Goal: Task Accomplishment & Management: Manage account settings

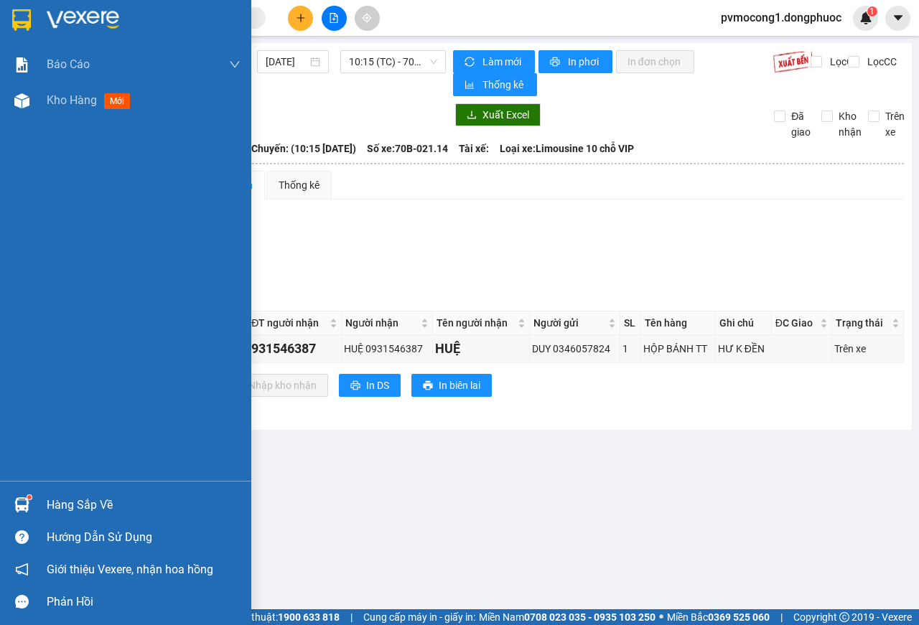
click at [69, 502] on div "Hàng sắp về" at bounding box center [144, 505] width 194 height 22
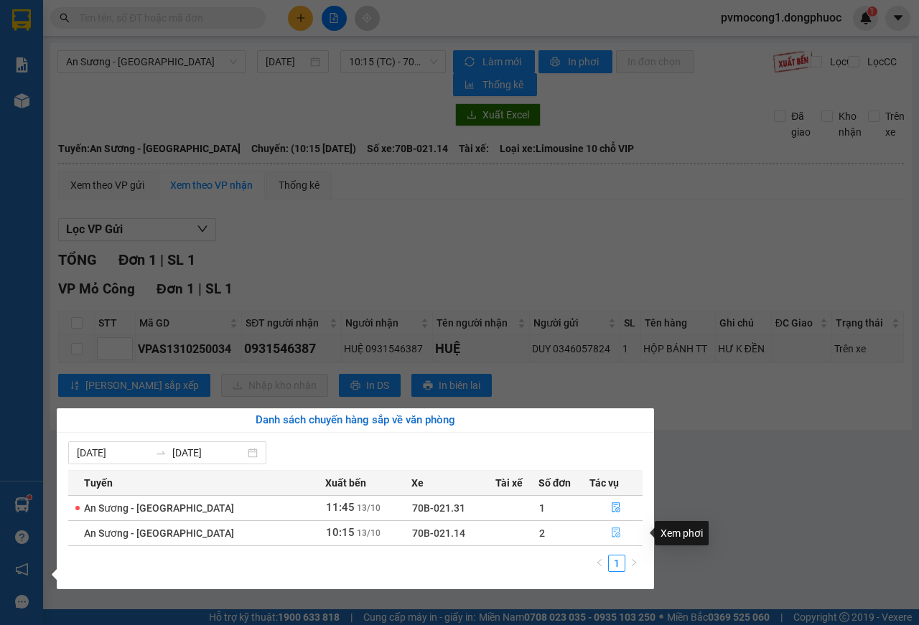
click at [611, 540] on button "button" at bounding box center [616, 533] width 52 height 23
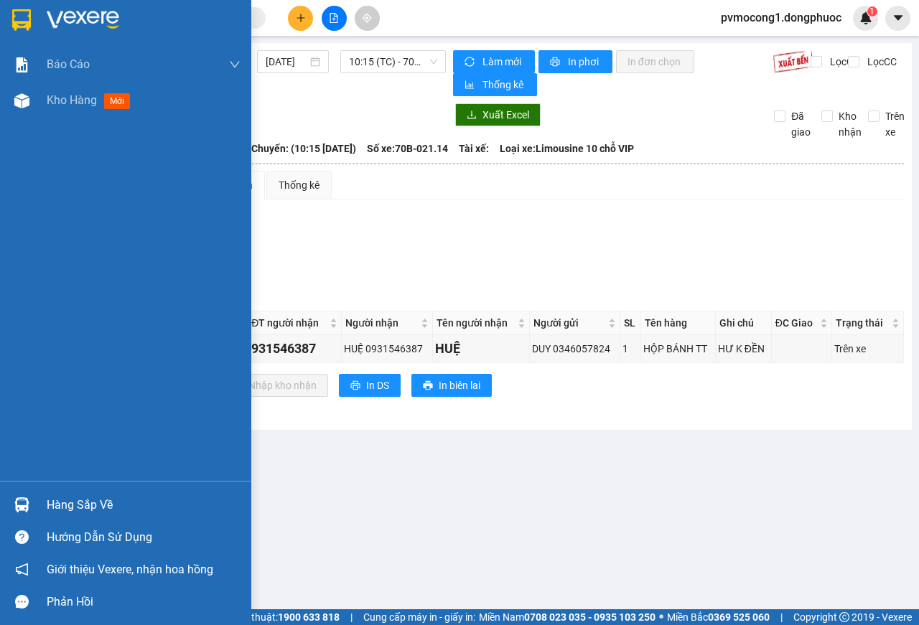
click at [23, 14] on img at bounding box center [21, 20] width 19 height 22
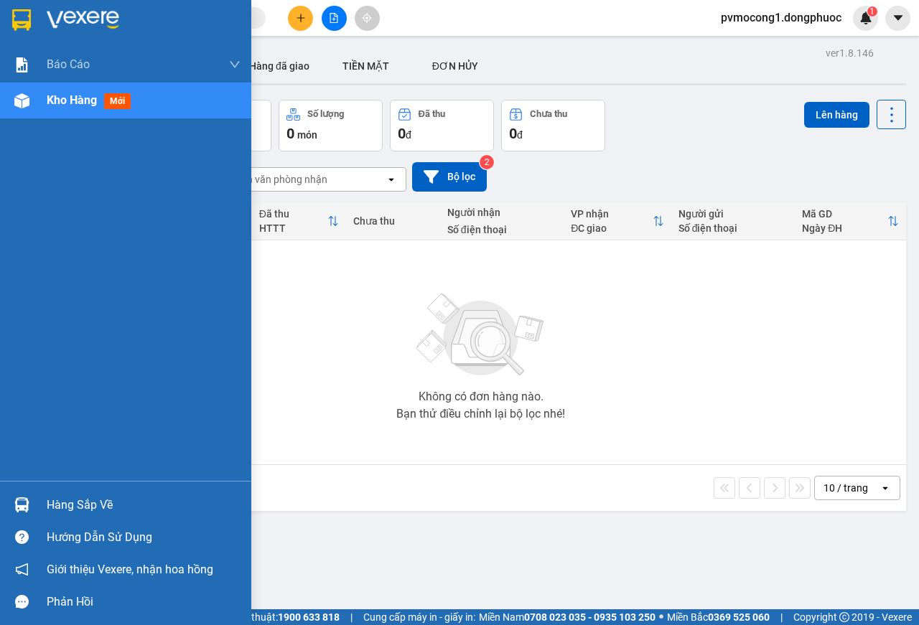
click at [79, 508] on div "Hàng sắp về" at bounding box center [144, 505] width 194 height 22
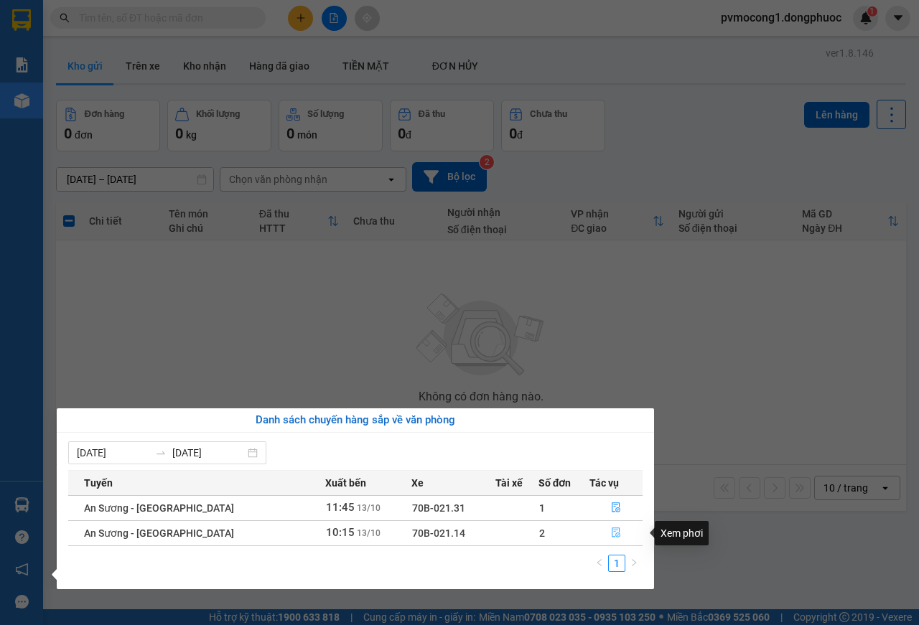
click at [611, 534] on icon "file-done" at bounding box center [616, 532] width 10 height 10
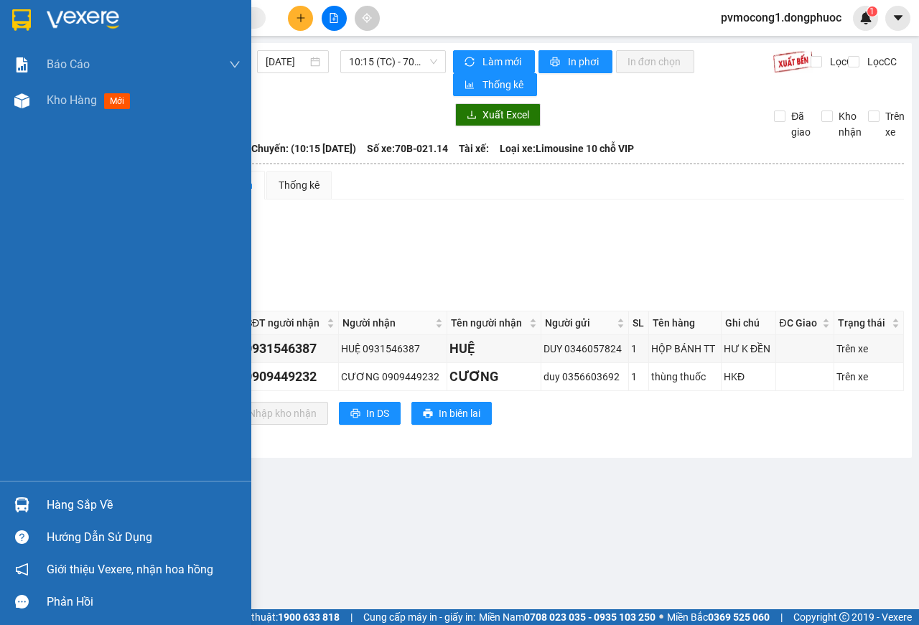
click at [64, 504] on div "Hàng sắp về" at bounding box center [144, 505] width 194 height 22
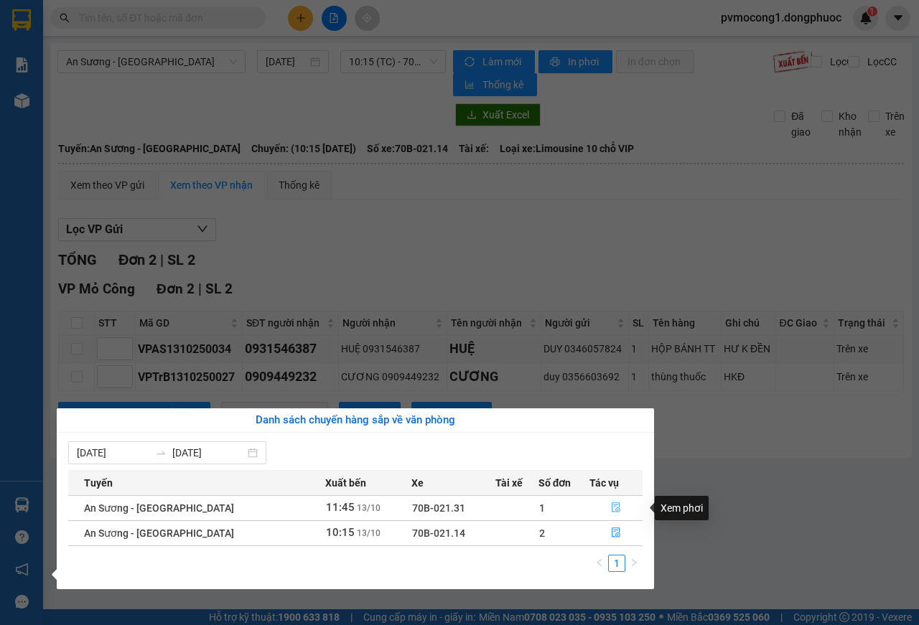
click at [611, 507] on icon "file-done" at bounding box center [616, 507] width 10 height 10
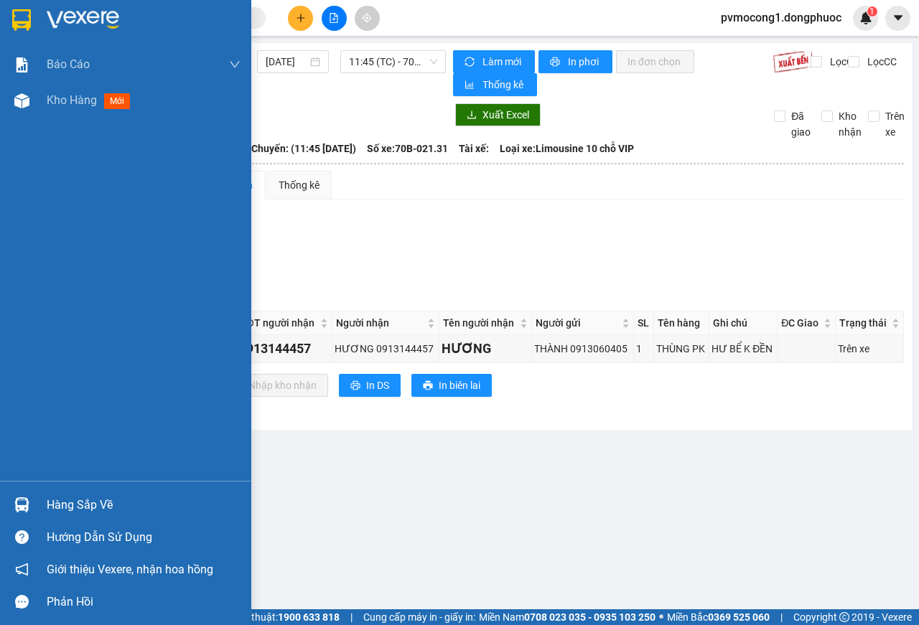
click at [67, 503] on div "Hàng sắp về" at bounding box center [144, 505] width 194 height 22
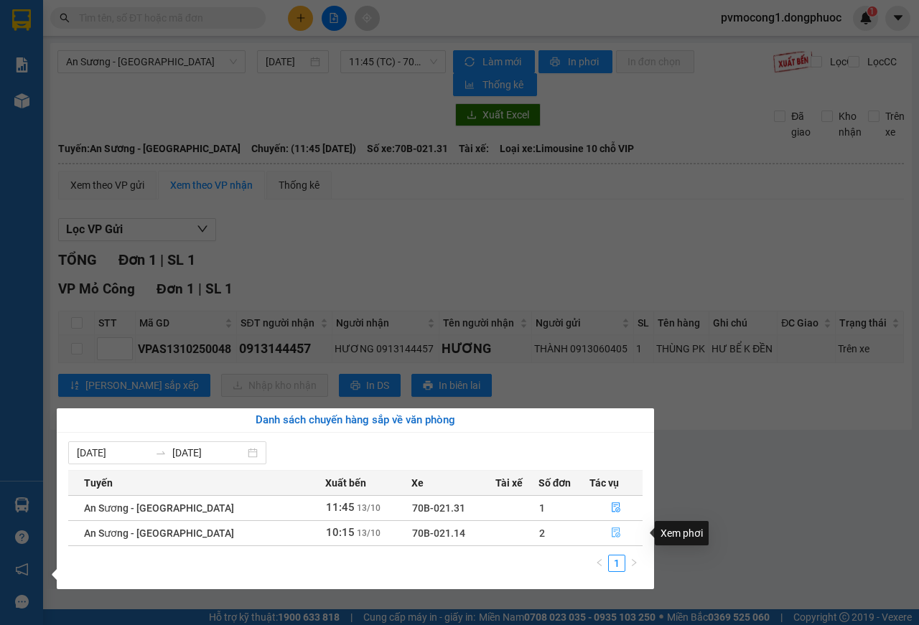
click at [614, 534] on icon "file-done" at bounding box center [616, 532] width 10 height 10
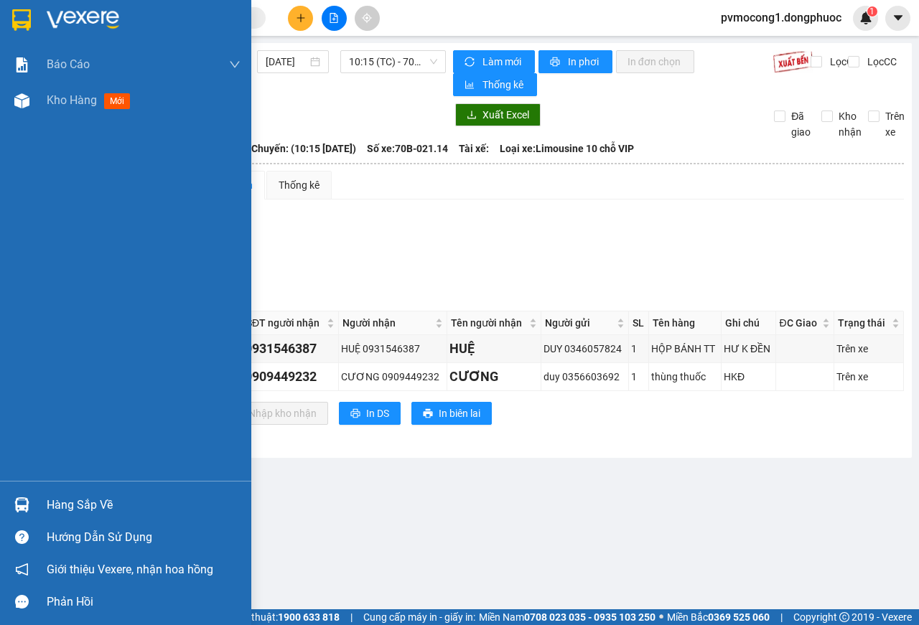
click at [22, 21] on img at bounding box center [21, 20] width 19 height 22
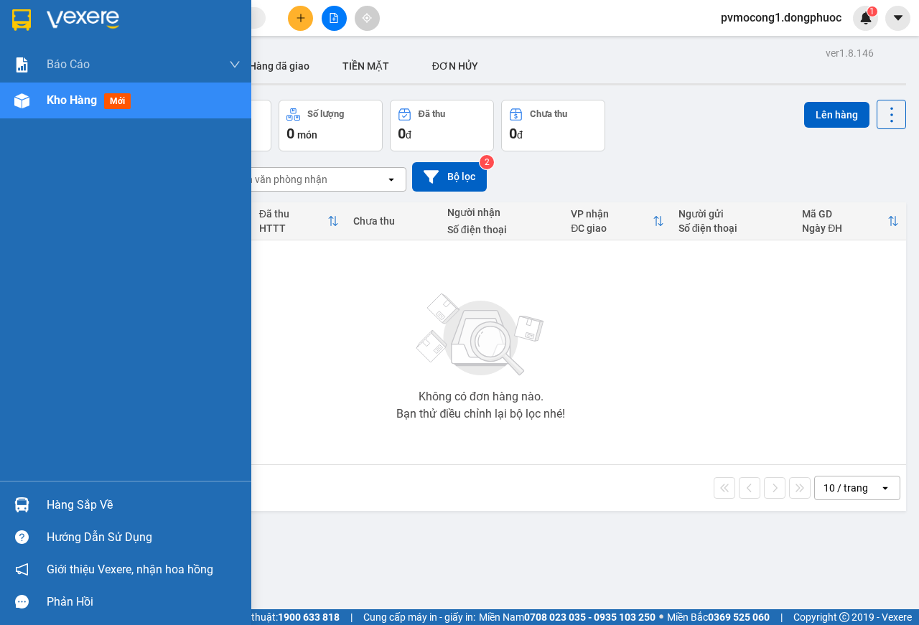
click at [80, 501] on div "Hàng sắp về" at bounding box center [144, 505] width 194 height 22
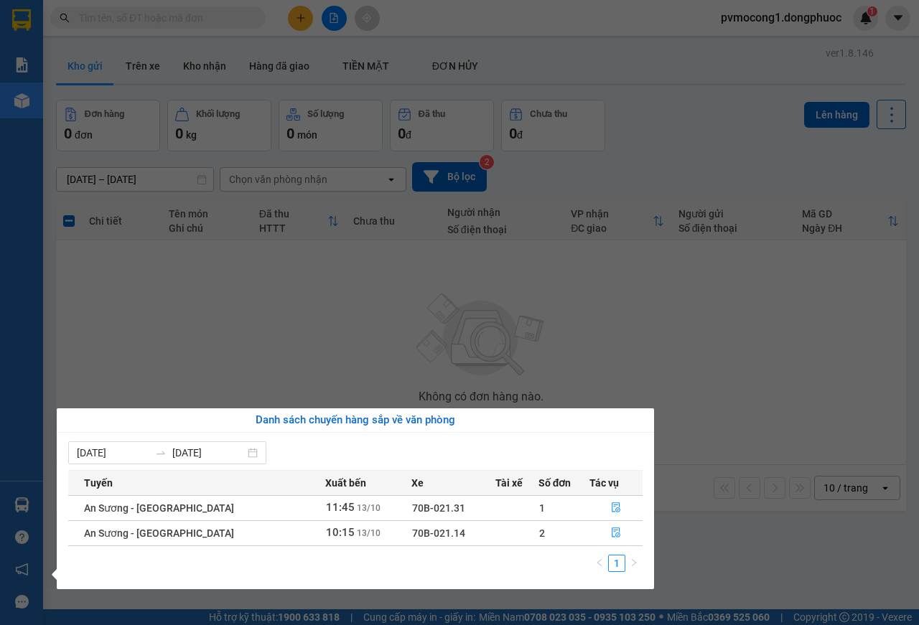
click at [276, 367] on section "Kết quả tìm kiếm ( 0 ) Bộ lọc No Data pvmocong1.dongphuoc 1 Báo cáo Mẫu 1: Báo …" at bounding box center [459, 312] width 919 height 625
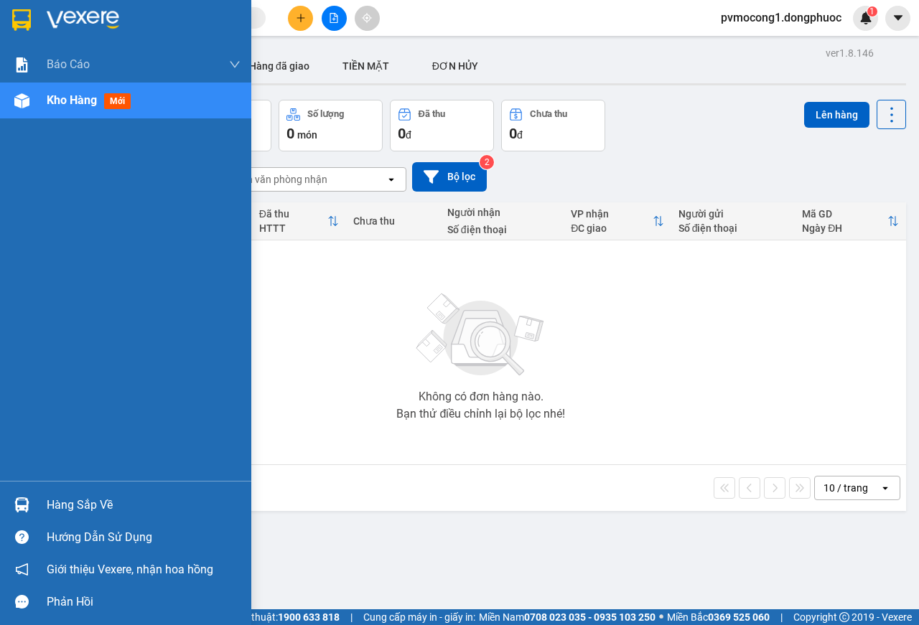
click at [65, 502] on div "Hàng sắp về" at bounding box center [144, 505] width 194 height 22
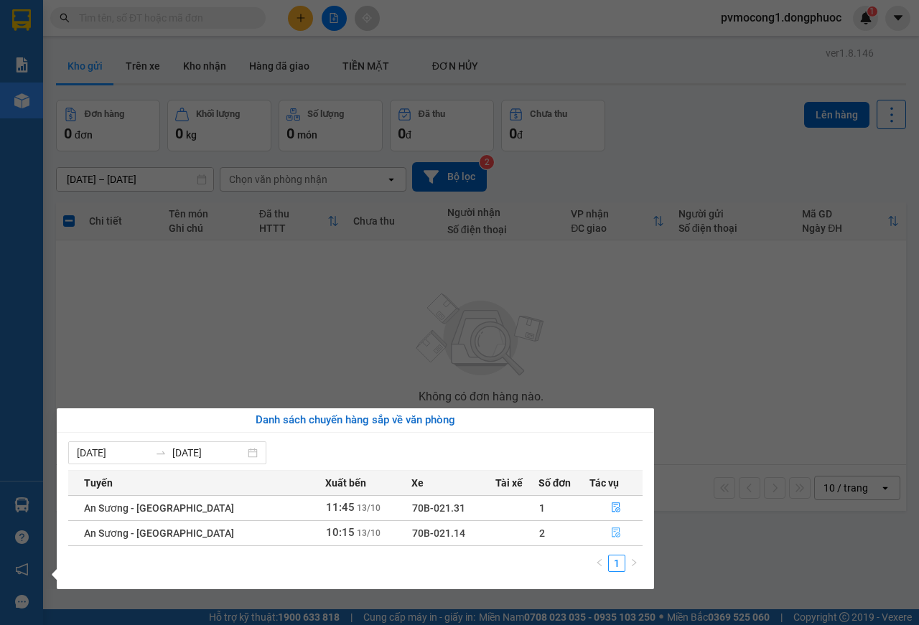
click at [611, 539] on span "file-done" at bounding box center [616, 532] width 10 height 11
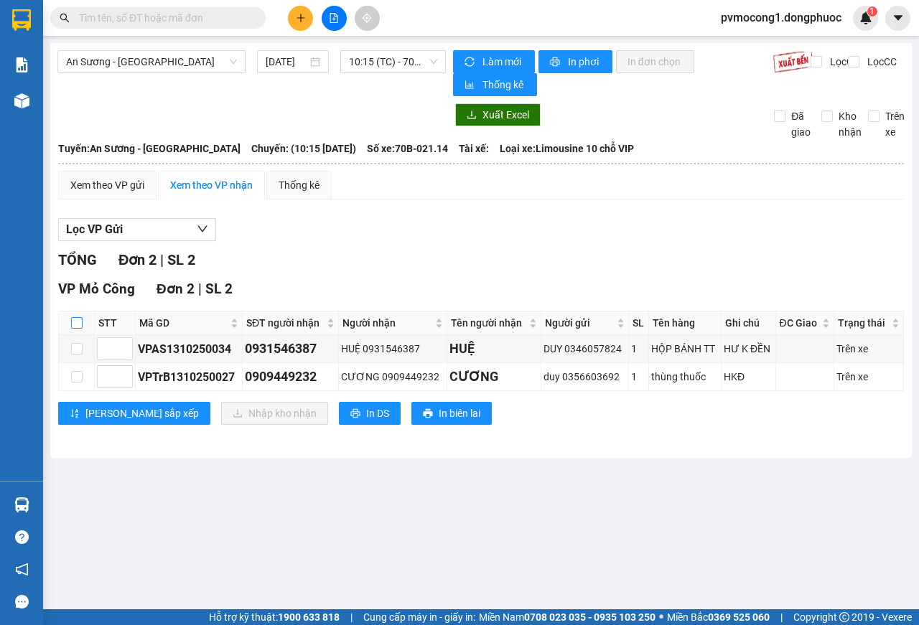
click at [75, 327] on input "checkbox" at bounding box center [76, 322] width 11 height 11
checkbox input "true"
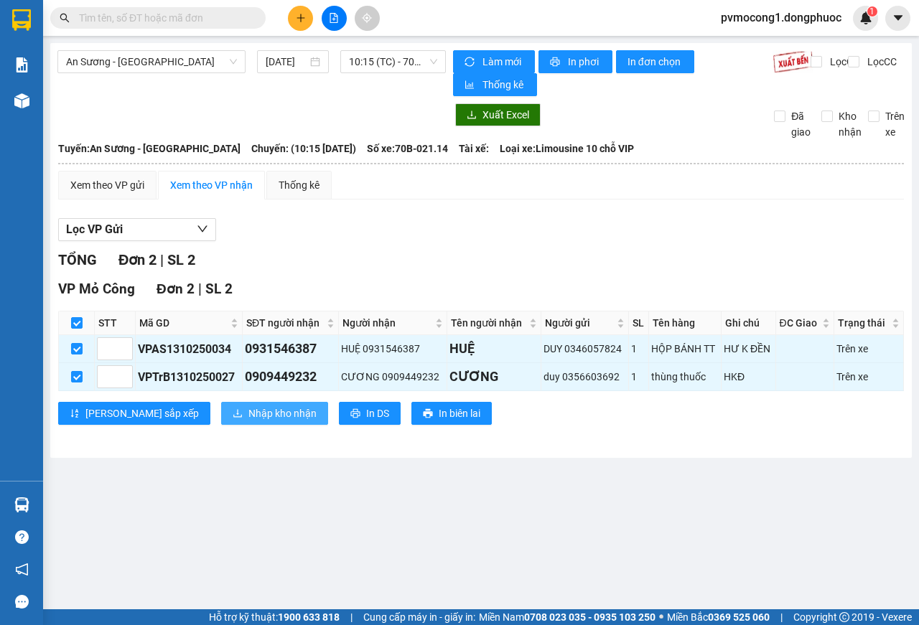
click at [248, 413] on span "Nhập kho nhận" at bounding box center [282, 413] width 68 height 16
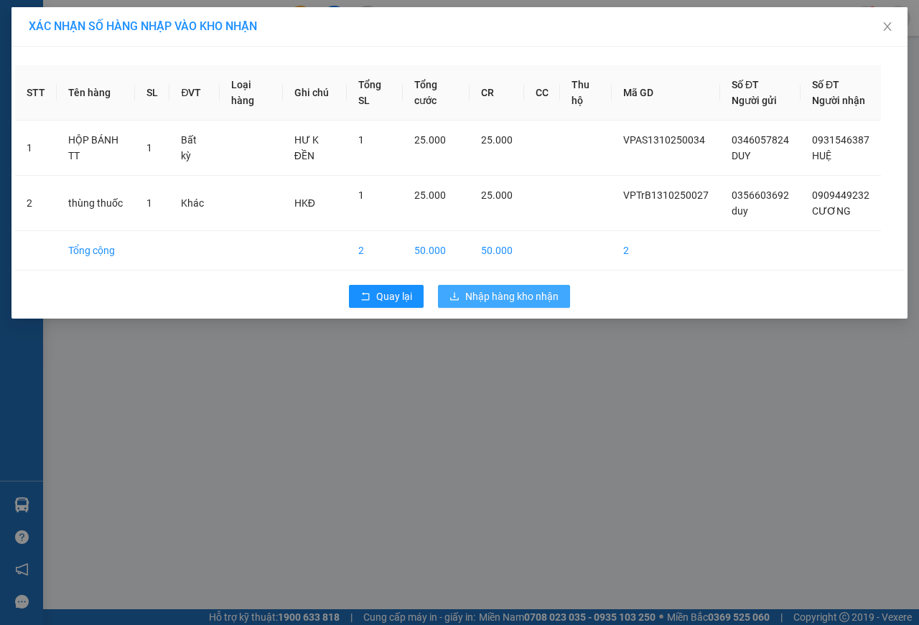
click at [527, 304] on span "Nhập hàng kho nhận" at bounding box center [511, 296] width 93 height 16
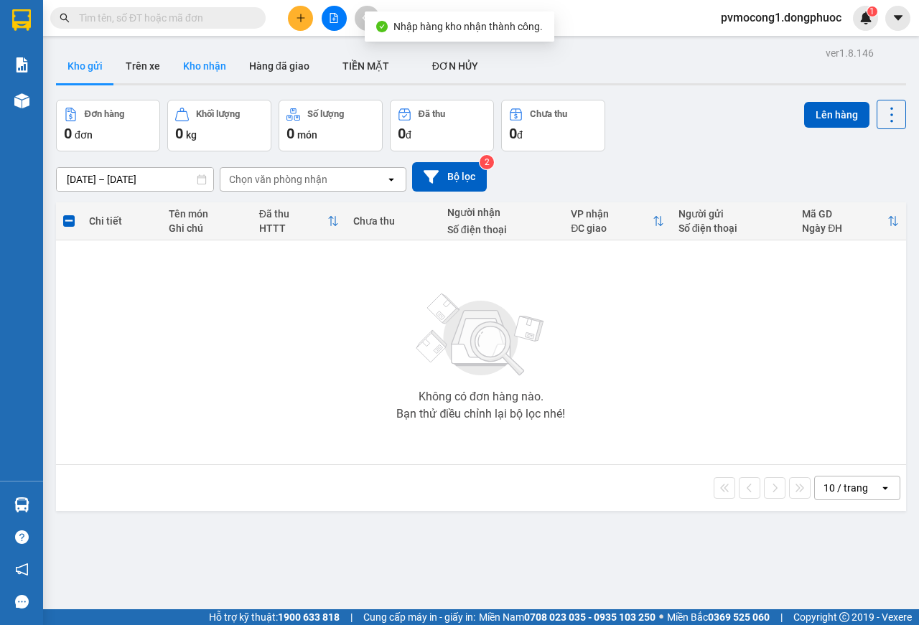
click at [193, 67] on button "Kho nhận" at bounding box center [205, 66] width 66 height 34
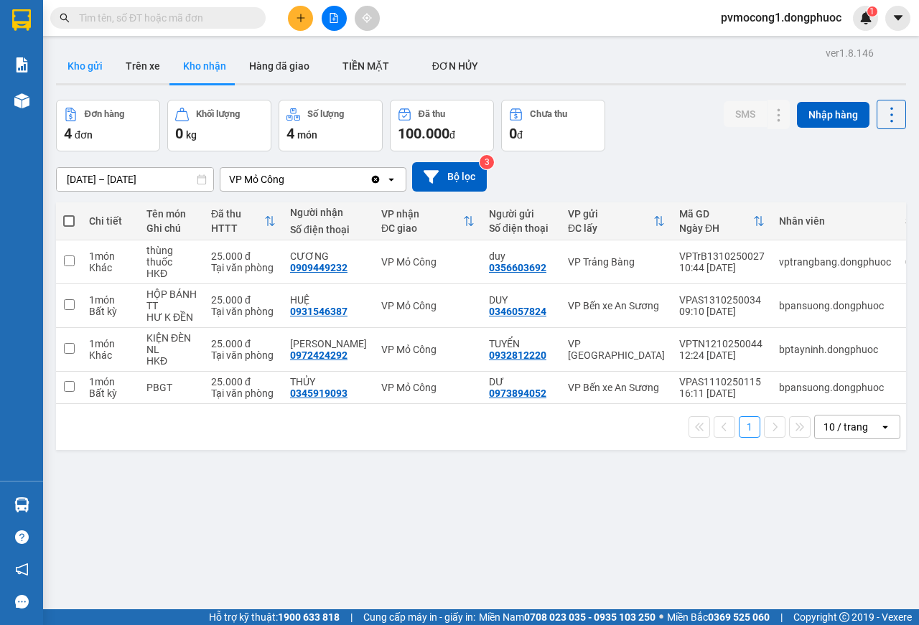
click at [78, 66] on button "Kho gửi" at bounding box center [85, 66] width 58 height 34
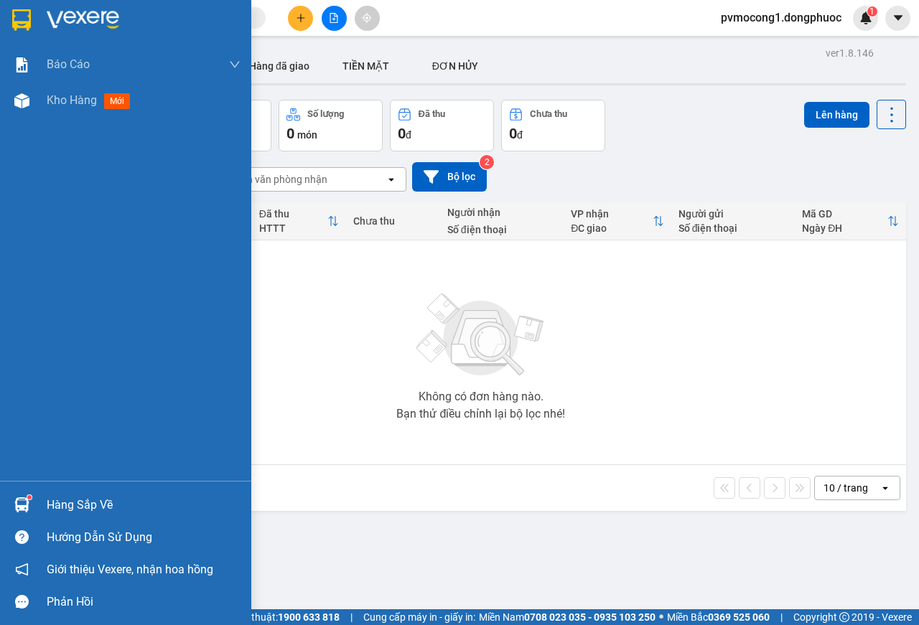
click at [75, 497] on div "Hàng sắp về" at bounding box center [144, 505] width 194 height 22
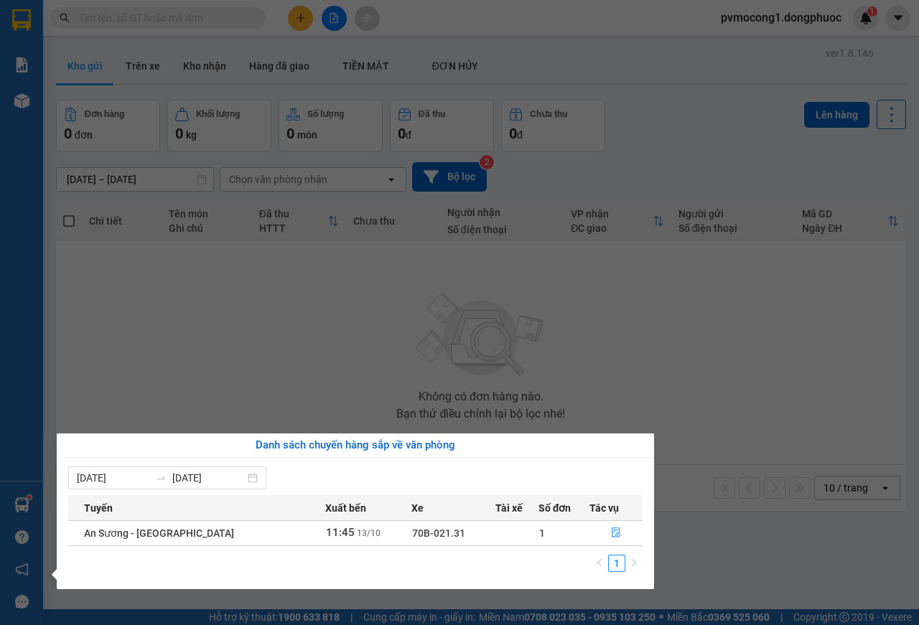
click at [364, 360] on section "Kết quả tìm kiếm ( 0 ) Bộ lọc No Data pvmocong1.dongphuoc 1 Báo cáo Mẫu 1: Báo …" at bounding box center [459, 312] width 919 height 625
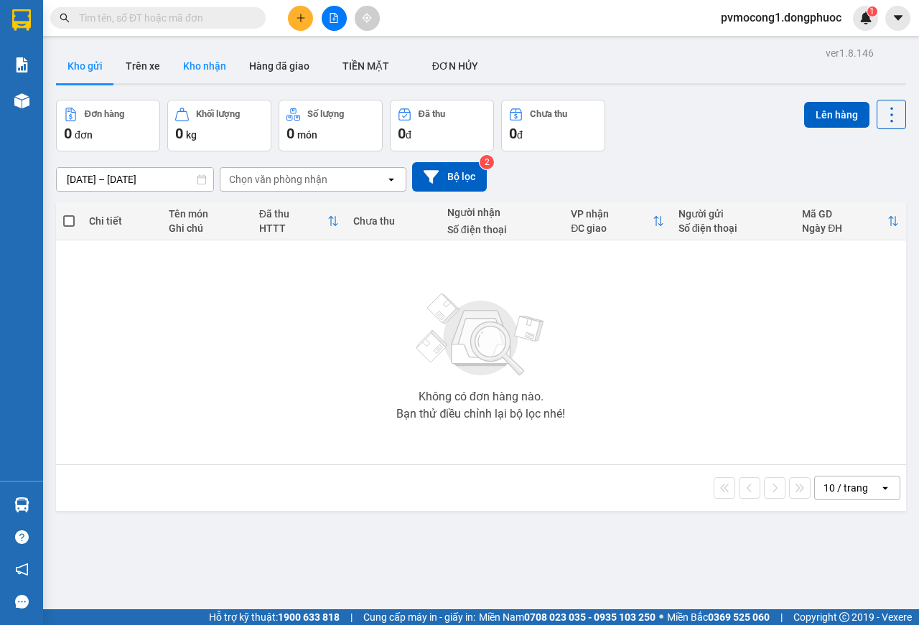
click at [202, 58] on button "Kho nhận" at bounding box center [205, 66] width 66 height 34
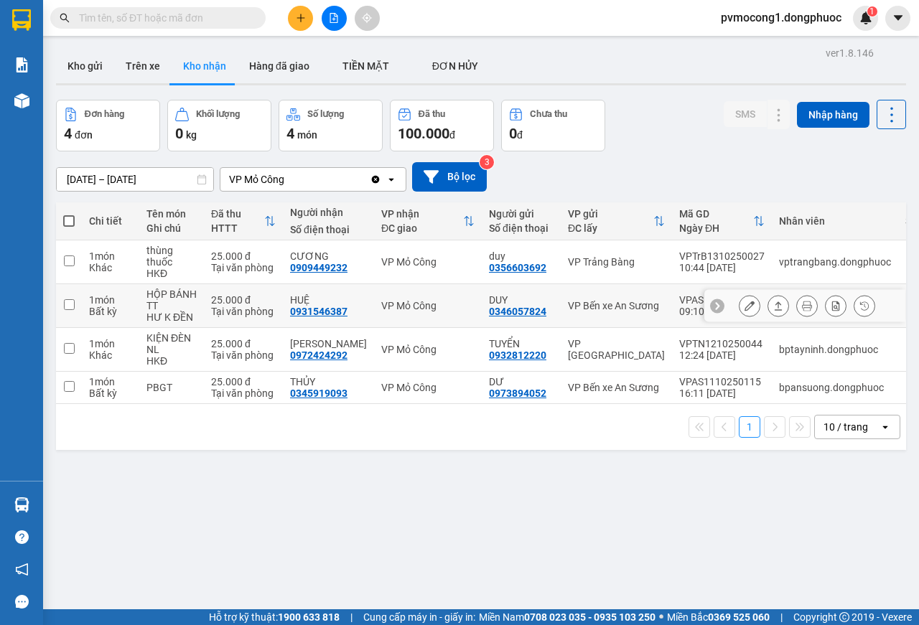
click at [773, 306] on icon at bounding box center [778, 306] width 10 height 10
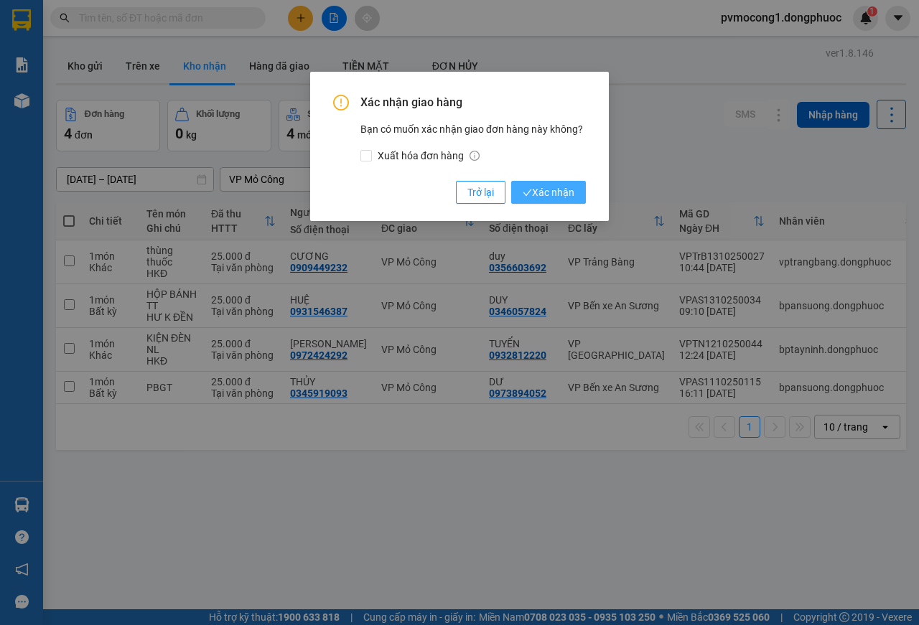
click at [547, 190] on span "Xác nhận" at bounding box center [548, 192] width 52 height 16
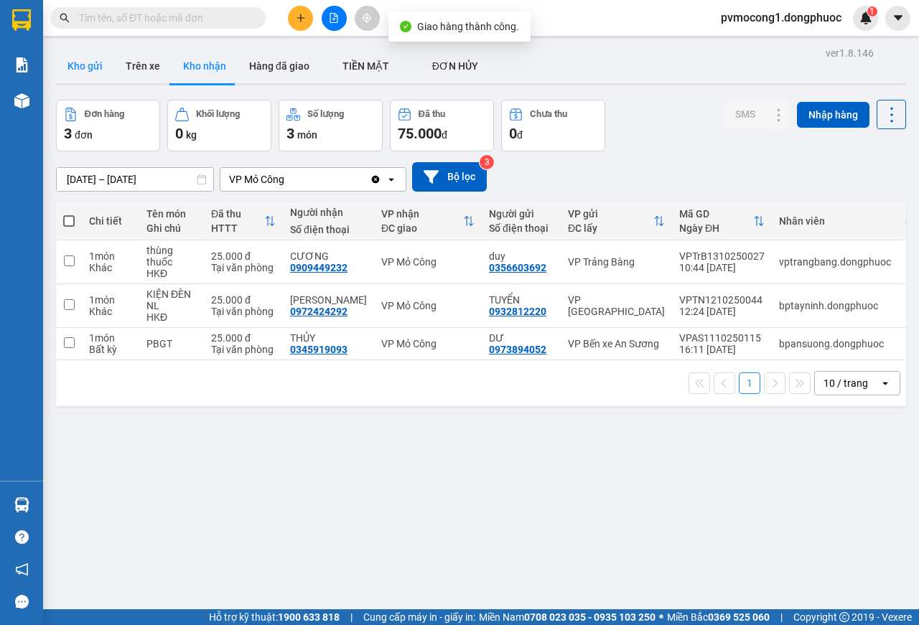
click at [76, 65] on button "Kho gửi" at bounding box center [85, 66] width 58 height 34
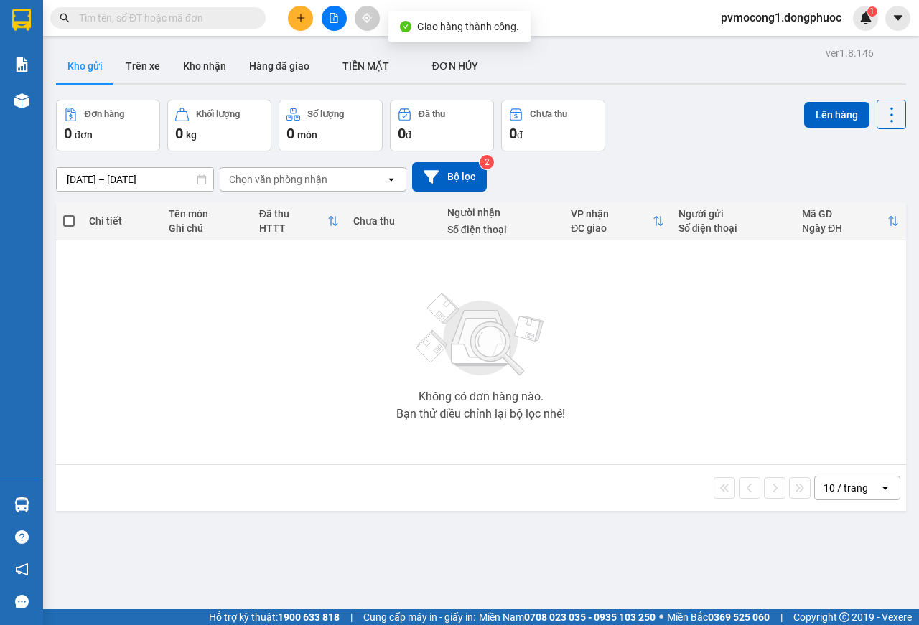
scroll to position [66, 0]
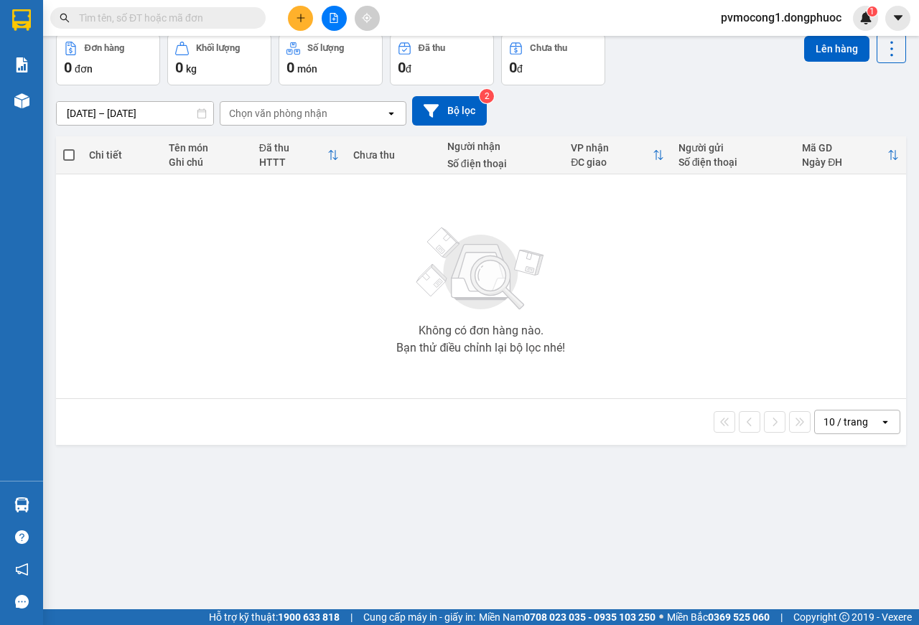
click at [181, 19] on input "text" at bounding box center [163, 18] width 169 height 16
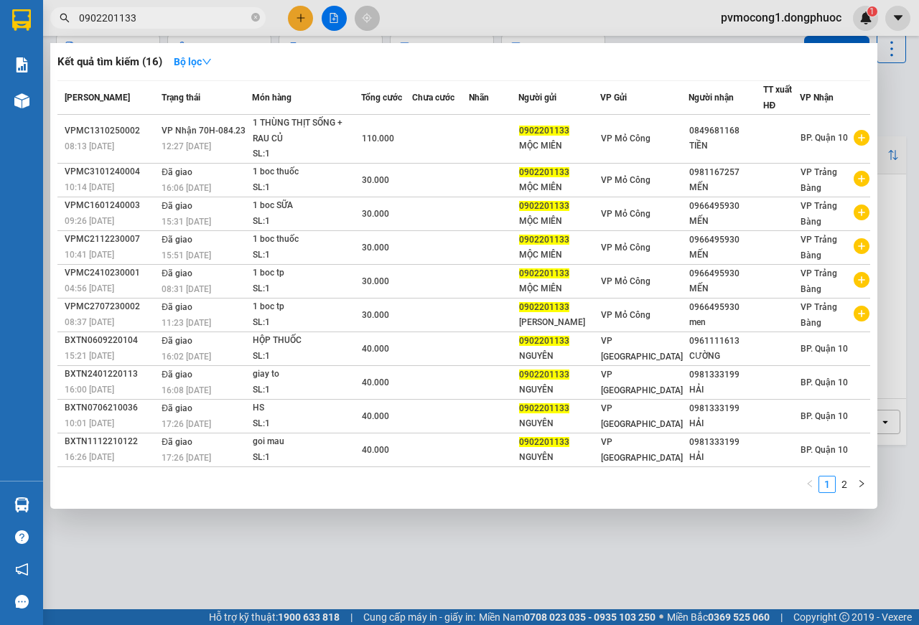
type input "0902201133"
click at [490, 553] on div at bounding box center [459, 312] width 919 height 625
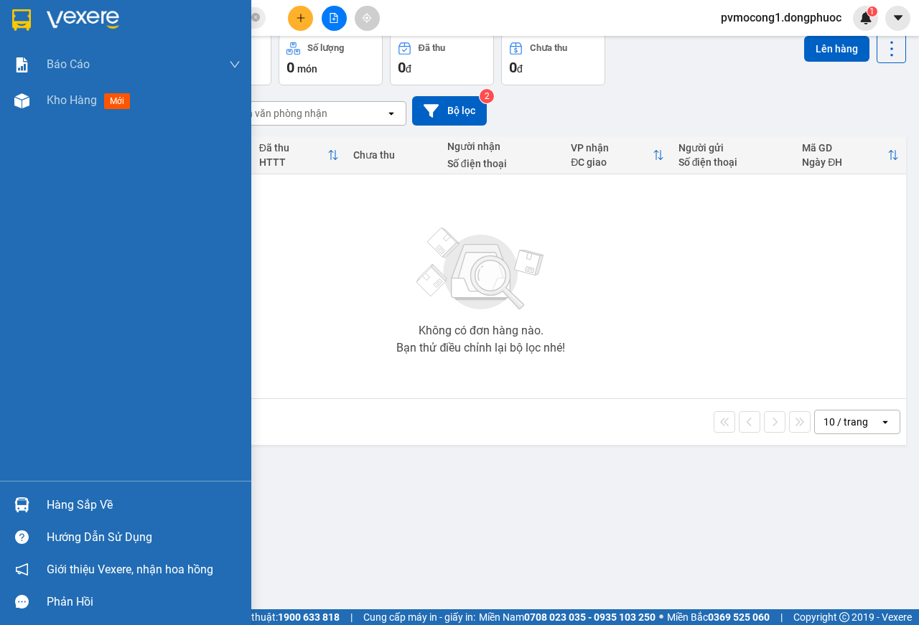
click at [68, 498] on div "Hàng sắp về" at bounding box center [144, 505] width 194 height 22
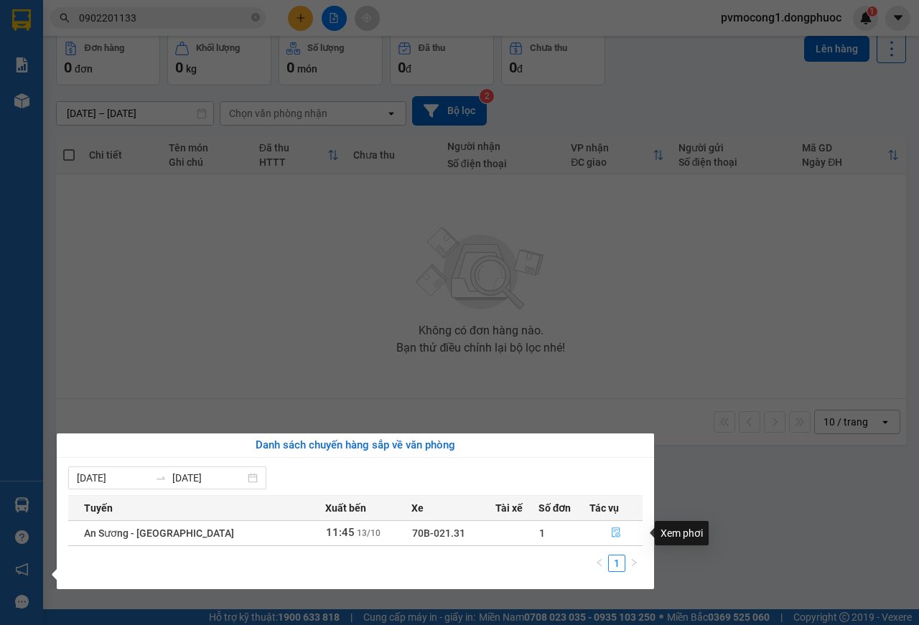
click at [611, 532] on icon "file-done" at bounding box center [616, 532] width 10 height 10
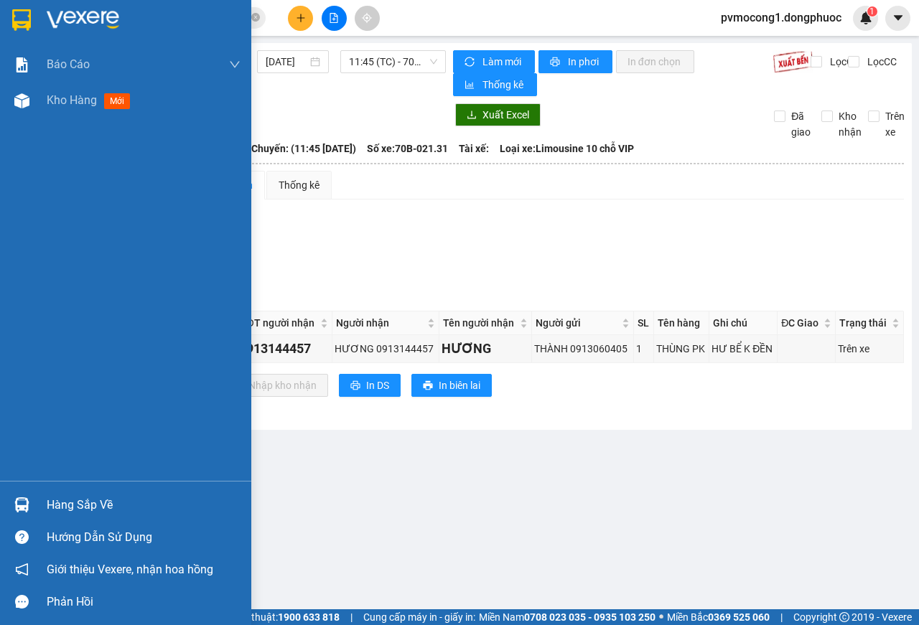
click at [85, 499] on div "Hàng sắp về" at bounding box center [144, 505] width 194 height 22
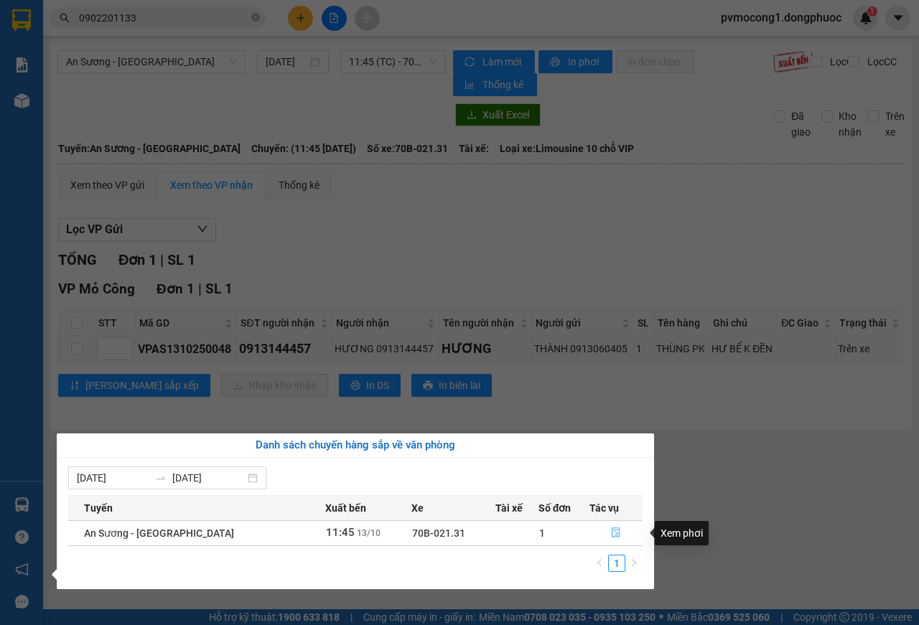
click at [611, 535] on icon "file-done" at bounding box center [616, 532] width 10 height 10
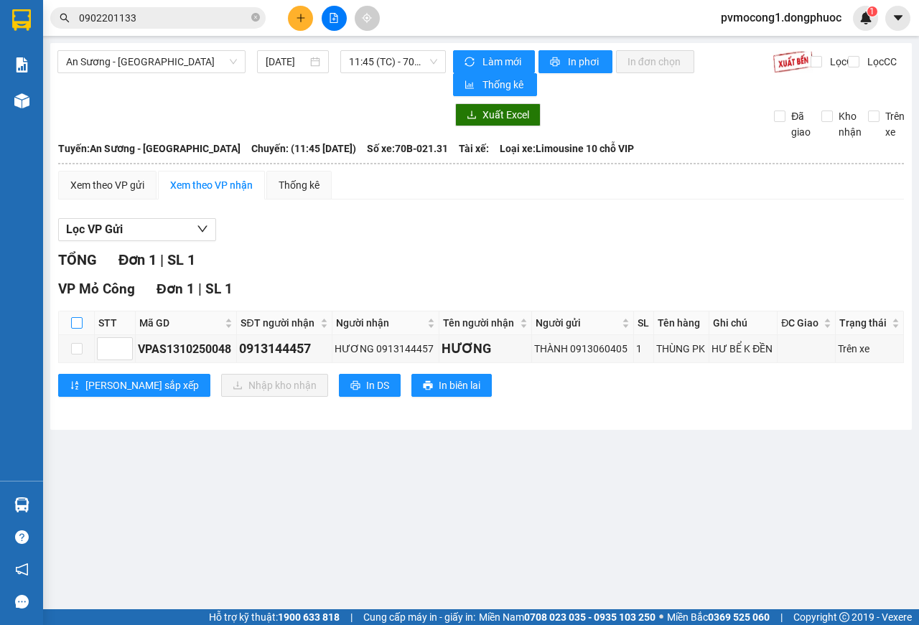
click at [77, 327] on input "checkbox" at bounding box center [76, 322] width 11 height 11
checkbox input "true"
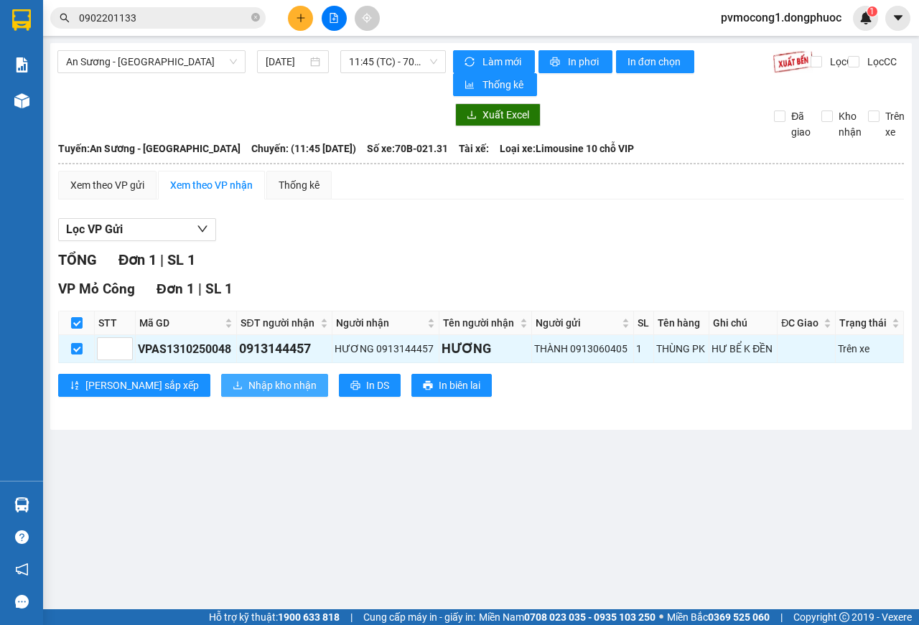
click at [248, 385] on span "Nhập kho nhận" at bounding box center [282, 385] width 68 height 16
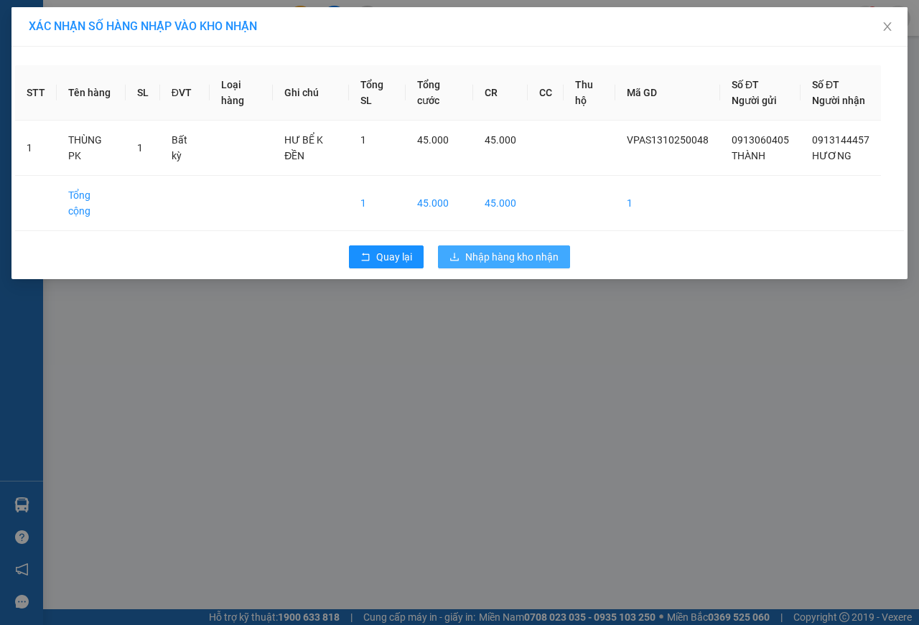
click at [527, 258] on span "Nhập hàng kho nhận" at bounding box center [511, 257] width 93 height 16
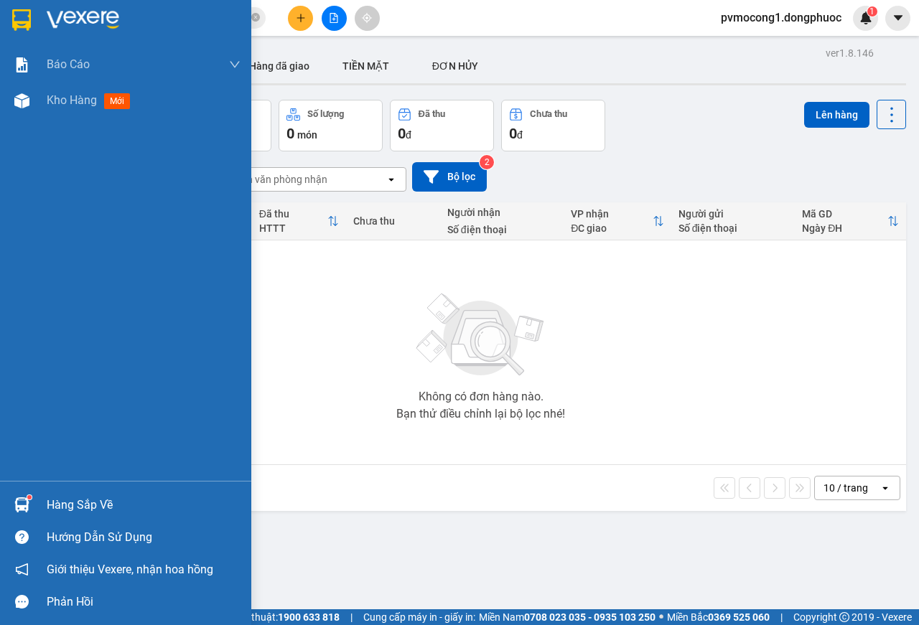
click at [113, 504] on div "Hàng sắp về" at bounding box center [144, 505] width 194 height 22
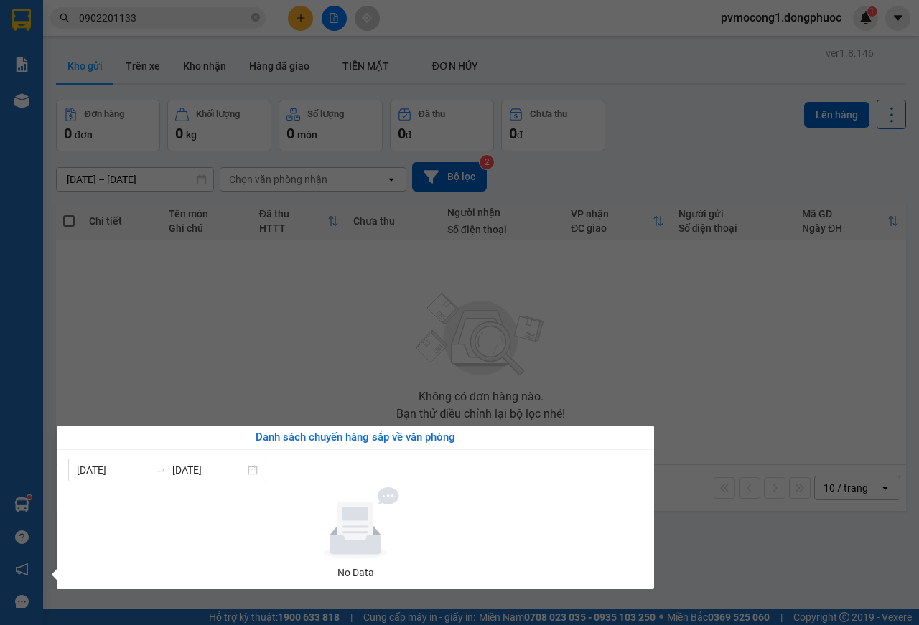
click at [224, 329] on section "Kết quả tìm kiếm ( 16 ) Bộ lọc Mã ĐH Trạng thái Món hàng Tổng cước Chưa cước Nh…" at bounding box center [459, 312] width 919 height 625
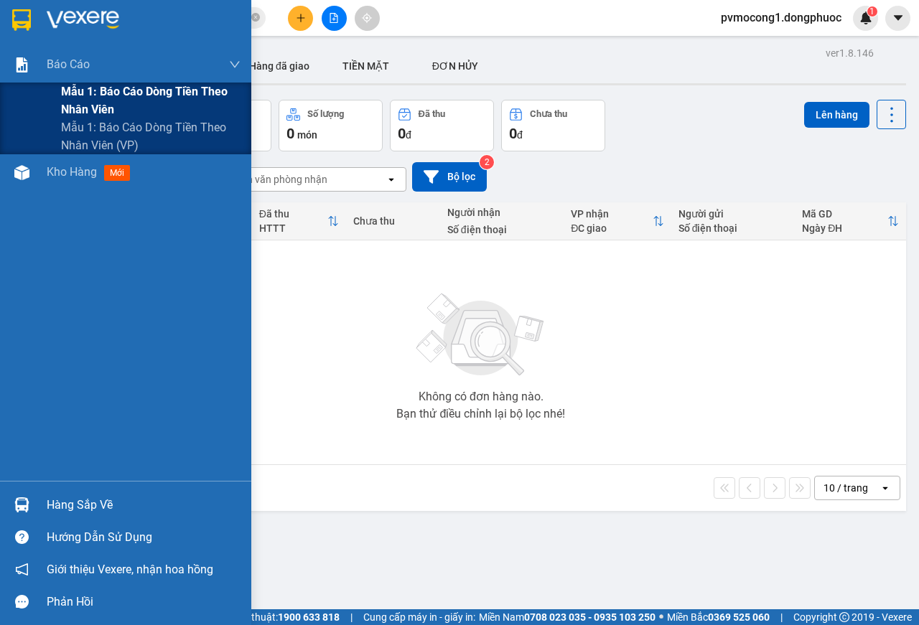
click at [160, 93] on span "Mẫu 1: Báo cáo dòng tiền theo nhân viên" at bounding box center [150, 101] width 179 height 36
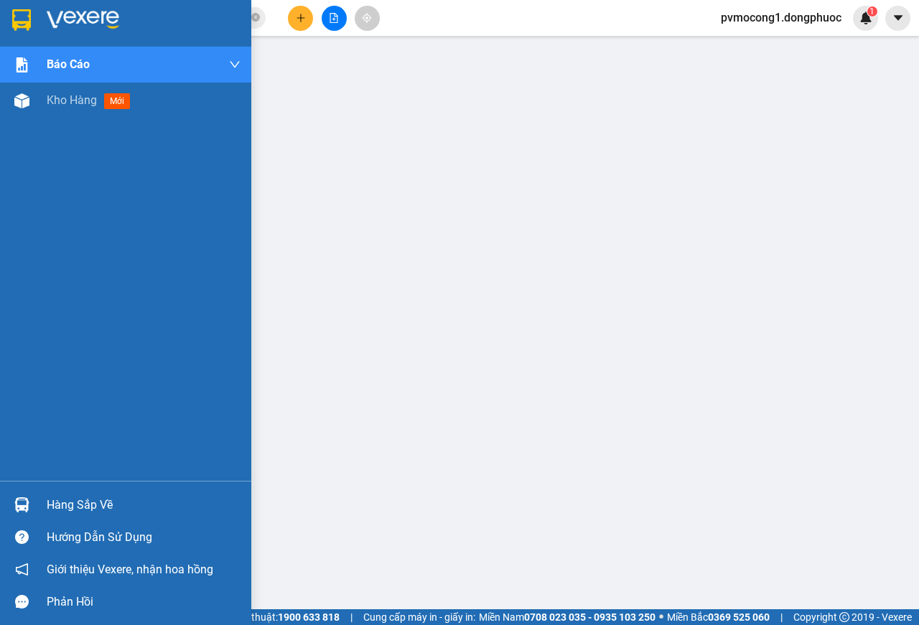
click at [77, 505] on div "Hàng sắp về" at bounding box center [144, 505] width 194 height 22
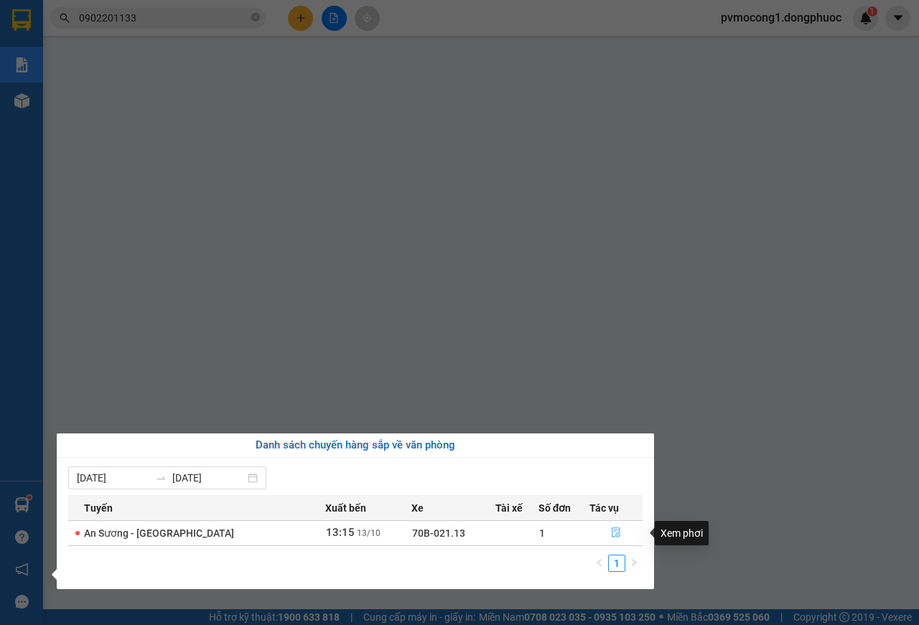
click at [611, 533] on icon "file-done" at bounding box center [615, 533] width 9 height 10
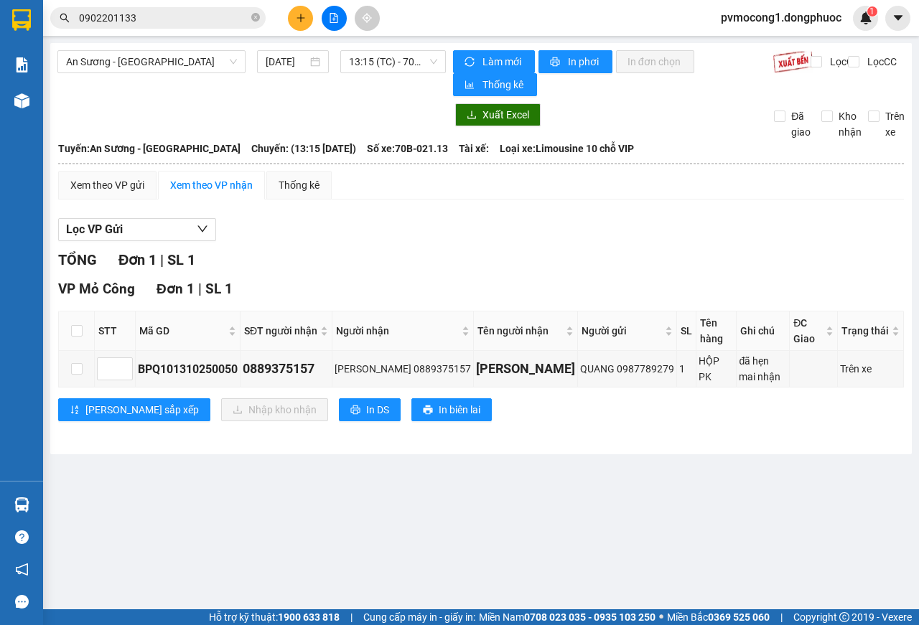
click at [442, 512] on main "An Sương - [GEOGRAPHIC_DATA] [DATE] 13:15 (TC) - 70B-021.13 Làm mới In phơi In …" at bounding box center [459, 304] width 919 height 609
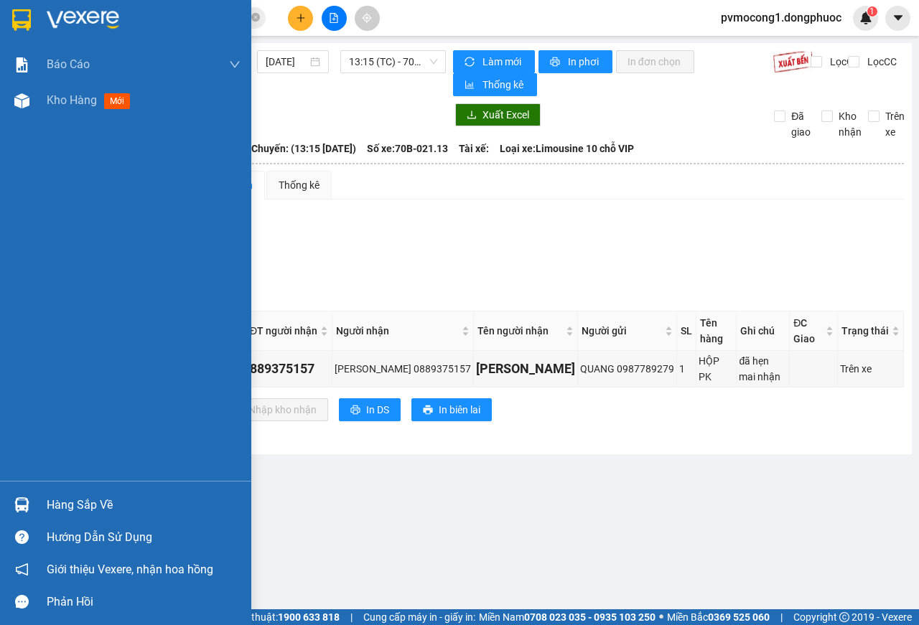
click at [24, 11] on img at bounding box center [21, 20] width 19 height 22
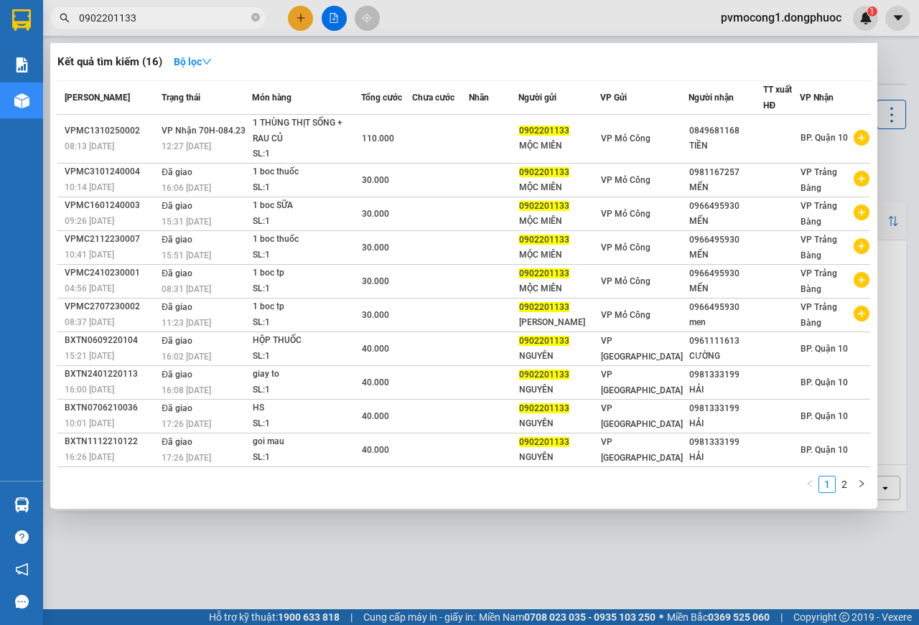
click at [138, 17] on input "0902201133" at bounding box center [163, 18] width 169 height 16
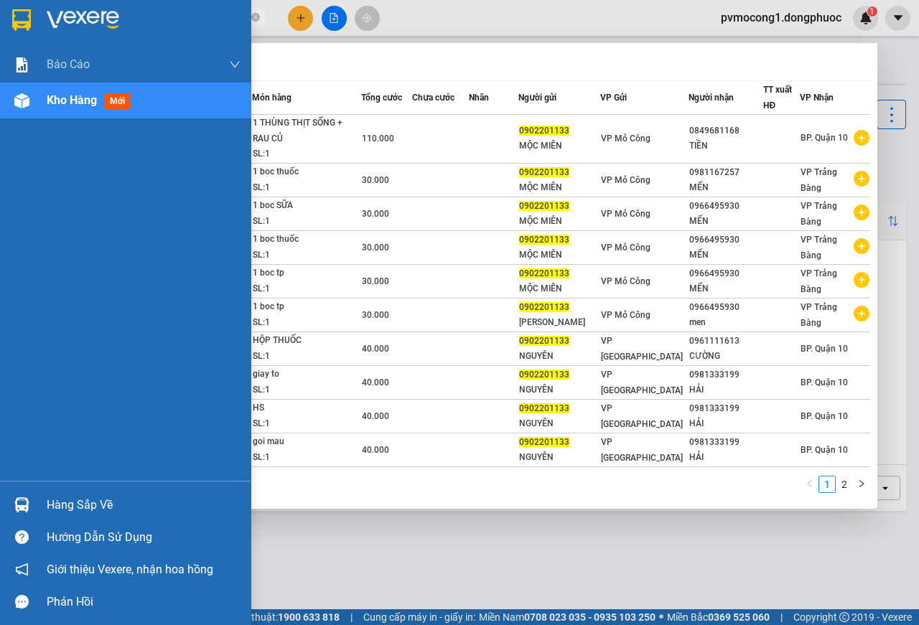
drag, startPoint x: 135, startPoint y: 16, endPoint x: 25, endPoint y: 18, distance: 109.8
click at [25, 18] on section "Kết quả tìm kiếm ( 16 ) Bộ lọc Mã ĐH Trạng thái Món hàng Tổng cước Chưa cước Nh…" at bounding box center [459, 312] width 919 height 625
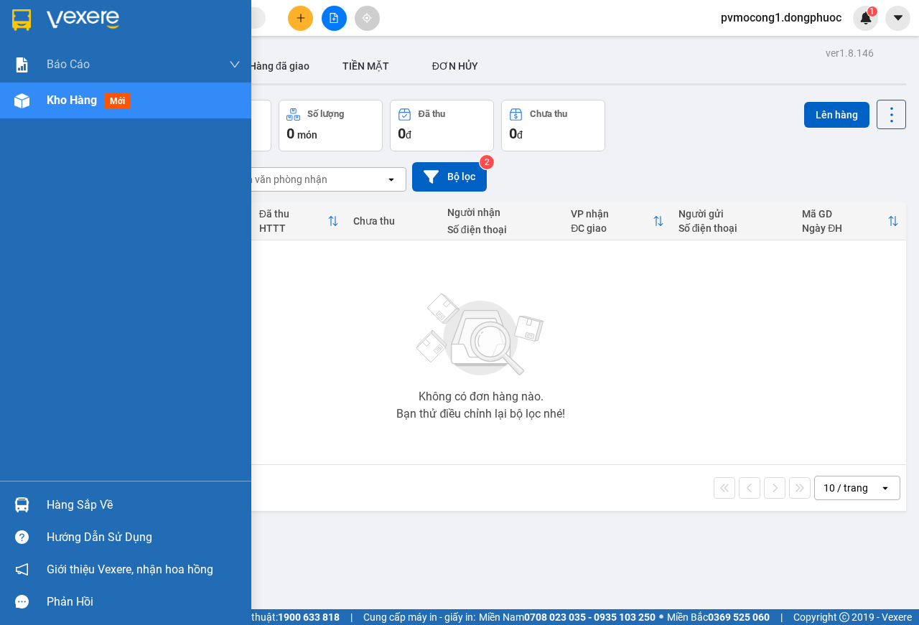
click at [22, 14] on img at bounding box center [21, 20] width 19 height 22
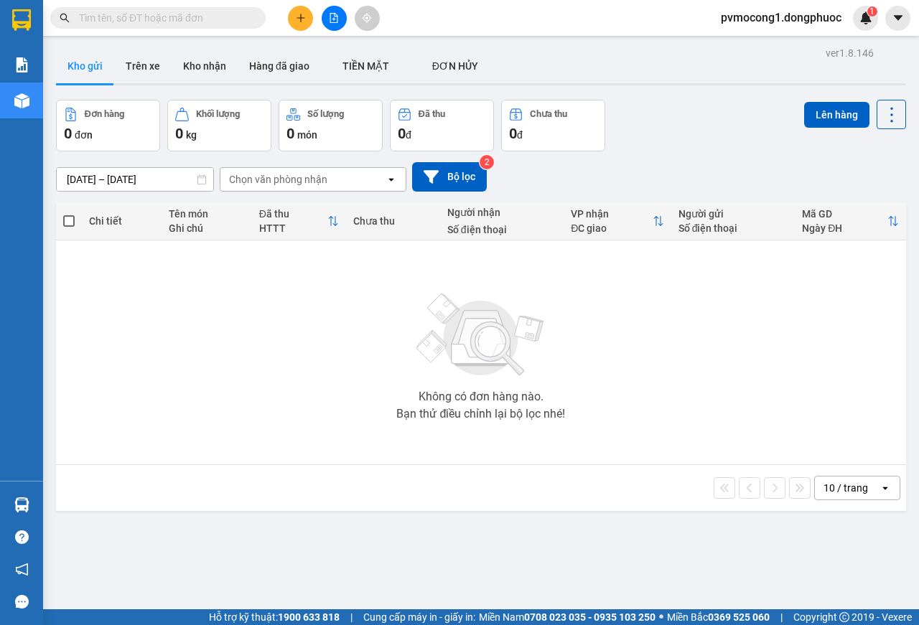
click at [104, 20] on input "text" at bounding box center [163, 18] width 169 height 16
paste input "0902201133"
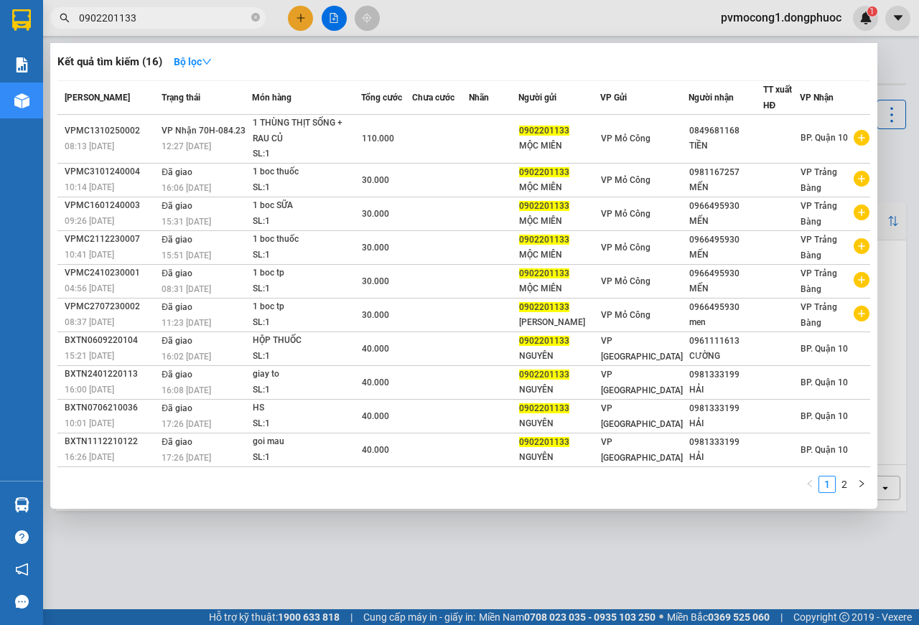
type input "0902201133"
click at [454, 19] on div at bounding box center [459, 312] width 919 height 625
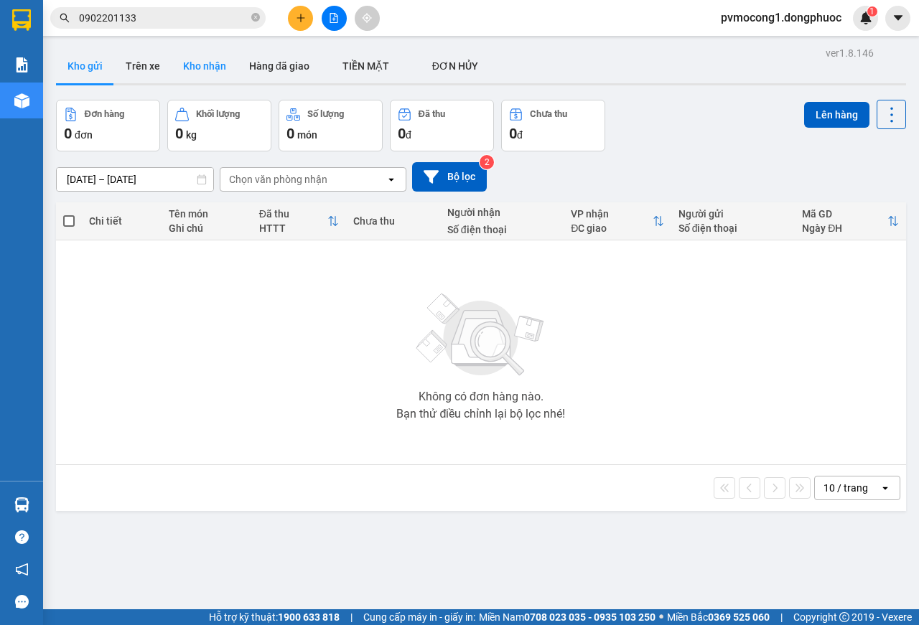
click at [208, 66] on button "Kho nhận" at bounding box center [205, 66] width 66 height 34
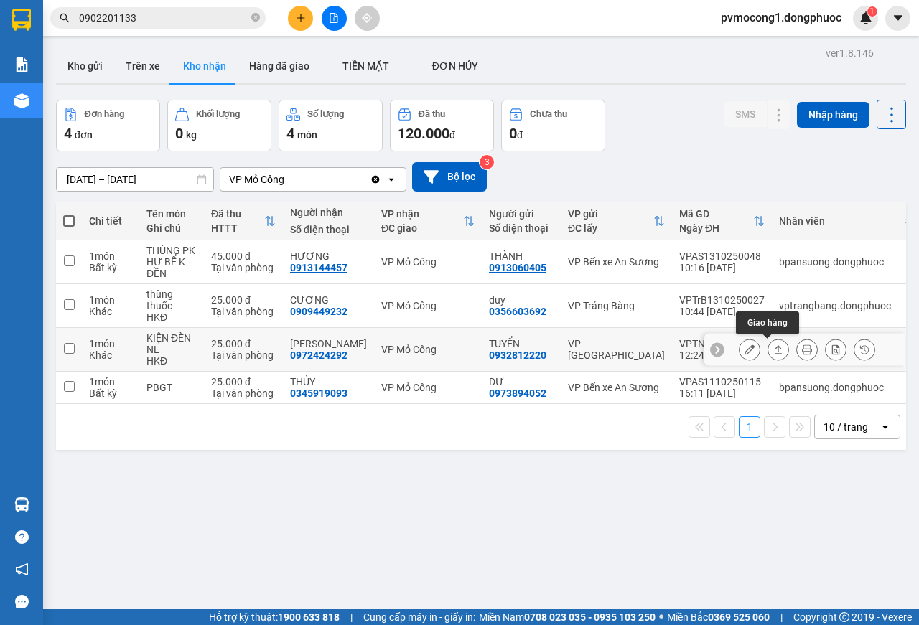
click at [773, 352] on icon at bounding box center [778, 349] width 10 height 10
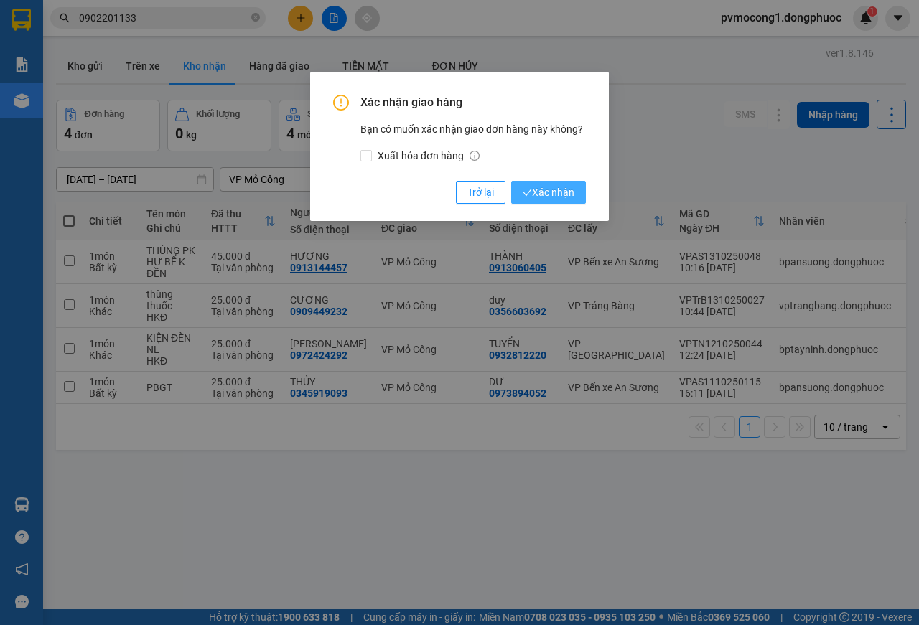
click at [553, 184] on button "Xác nhận" at bounding box center [548, 192] width 75 height 23
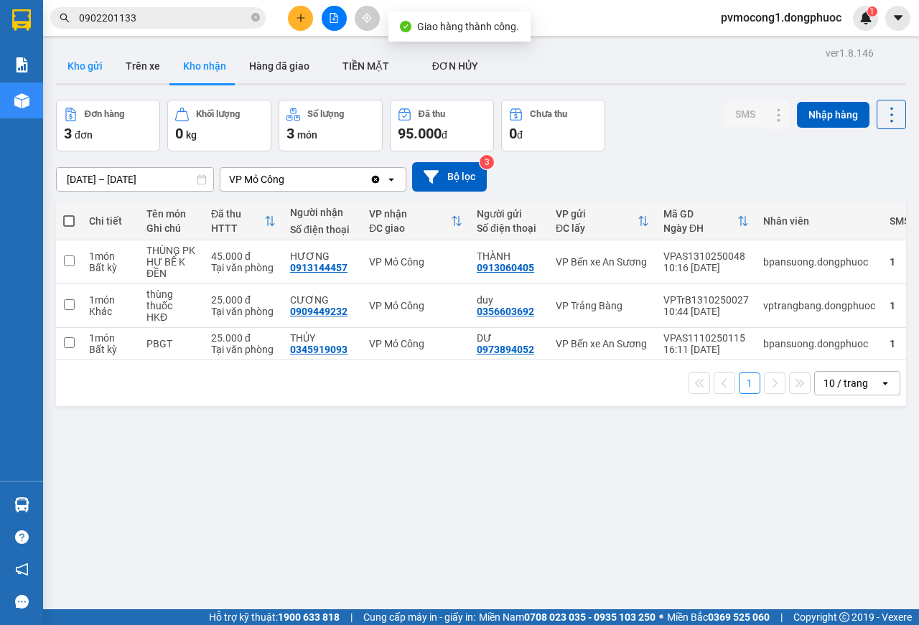
click at [80, 59] on button "Kho gửi" at bounding box center [85, 66] width 58 height 34
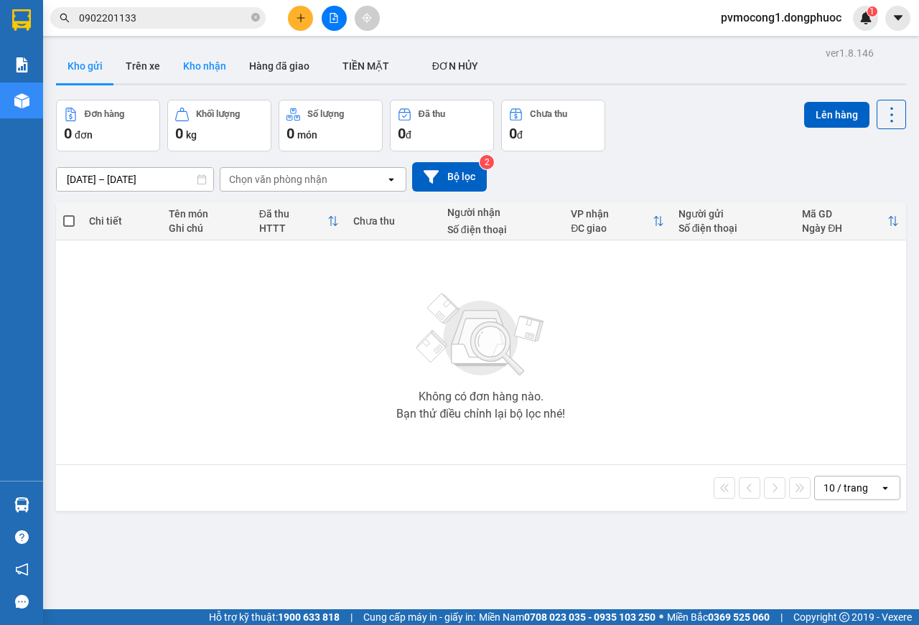
click at [197, 66] on button "Kho nhận" at bounding box center [205, 66] width 66 height 34
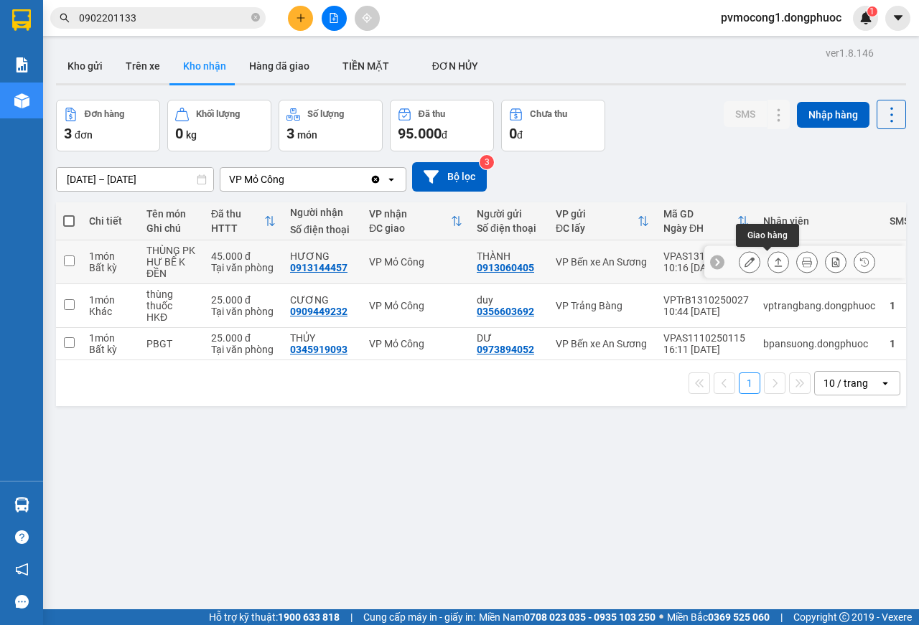
click at [773, 265] on icon at bounding box center [778, 262] width 10 height 10
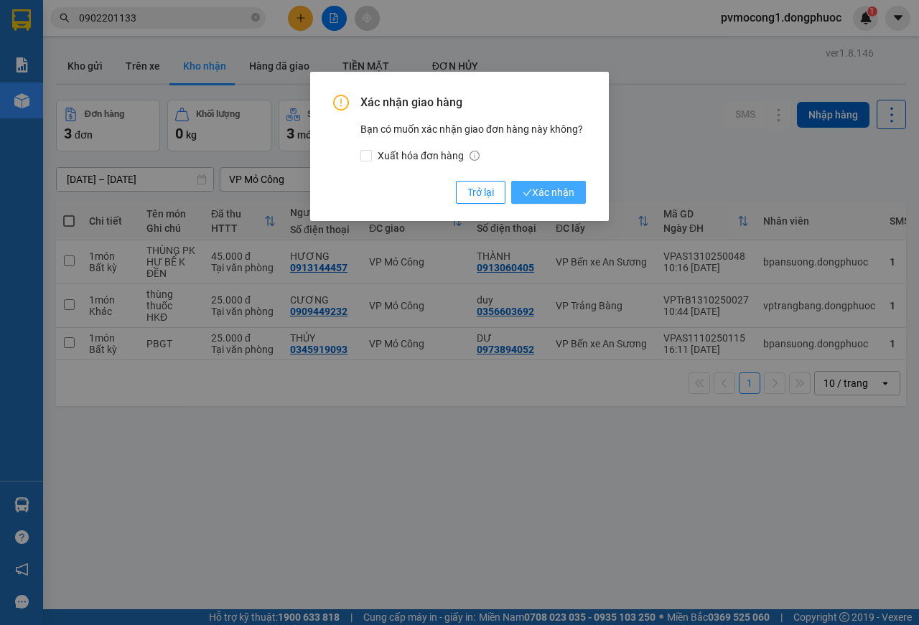
click at [553, 194] on span "Xác nhận" at bounding box center [548, 192] width 52 height 16
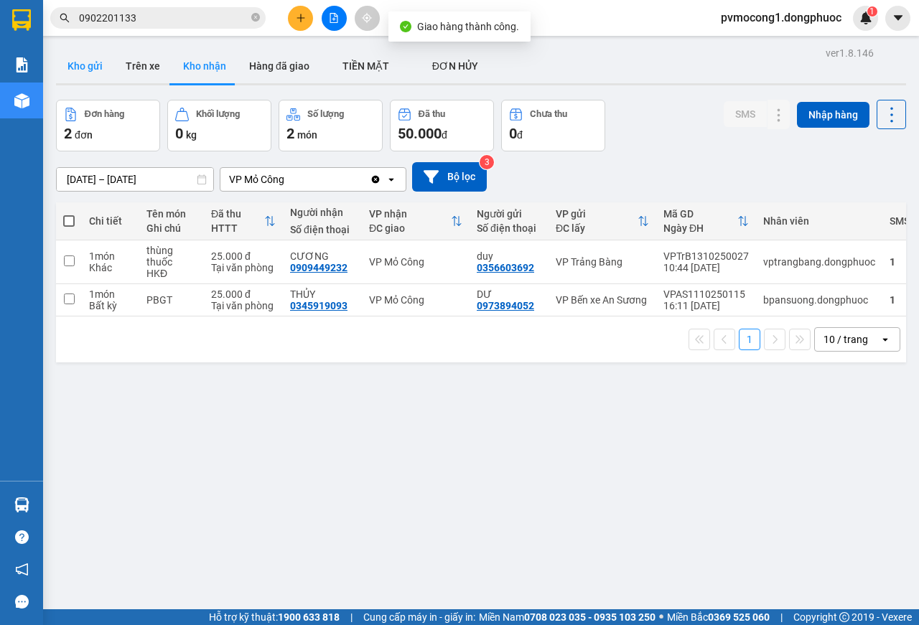
click at [83, 68] on button "Kho gửi" at bounding box center [85, 66] width 58 height 34
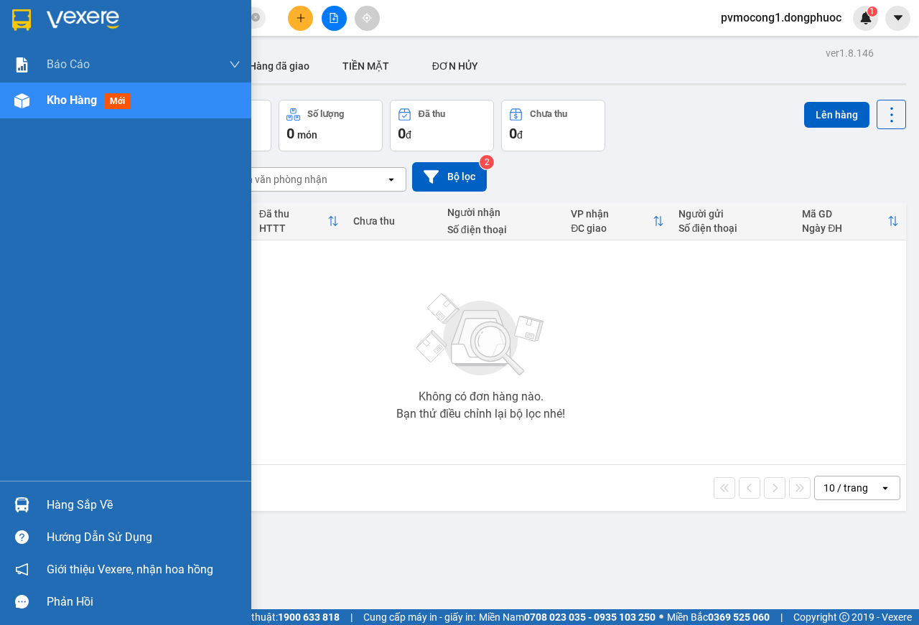
click at [83, 505] on div "Hàng sắp về" at bounding box center [144, 505] width 194 height 22
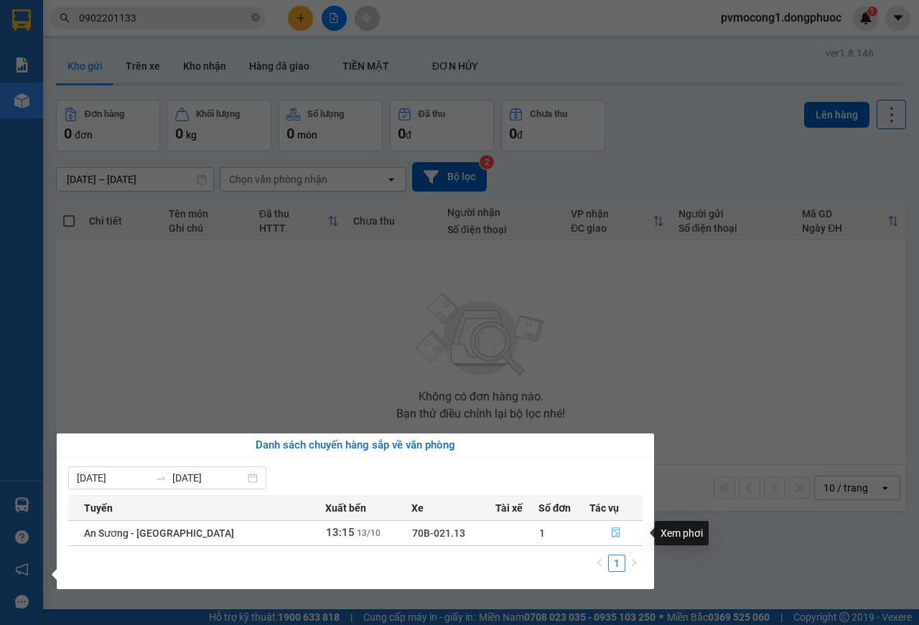
click at [612, 533] on icon "file-done" at bounding box center [615, 533] width 9 height 10
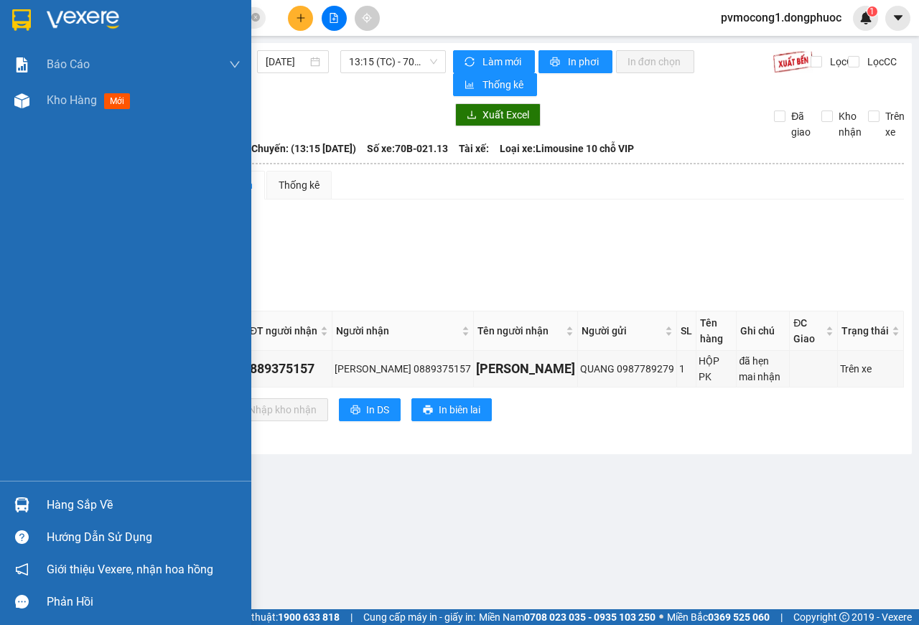
click at [23, 15] on img at bounding box center [21, 20] width 19 height 22
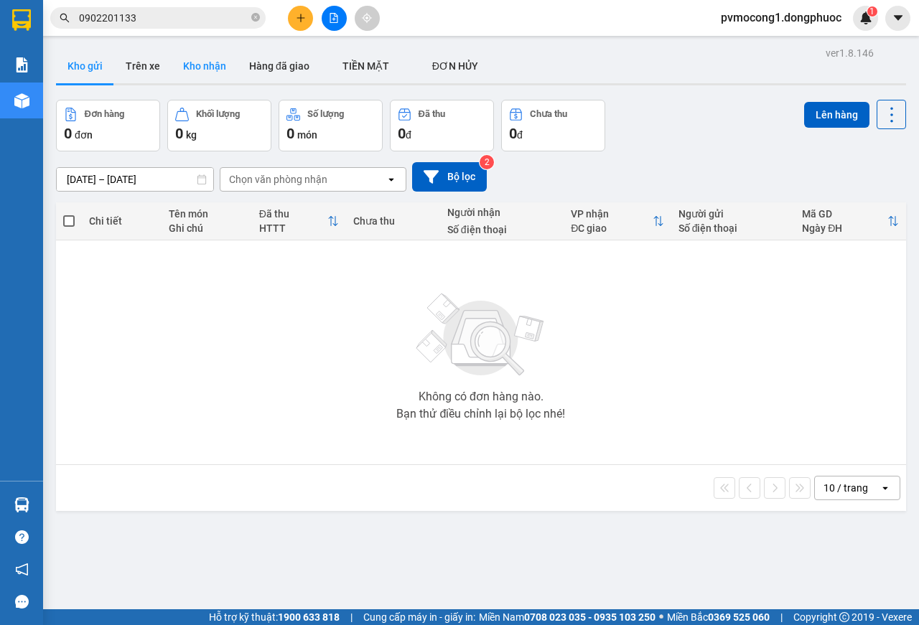
click at [199, 66] on button "Kho nhận" at bounding box center [205, 66] width 66 height 34
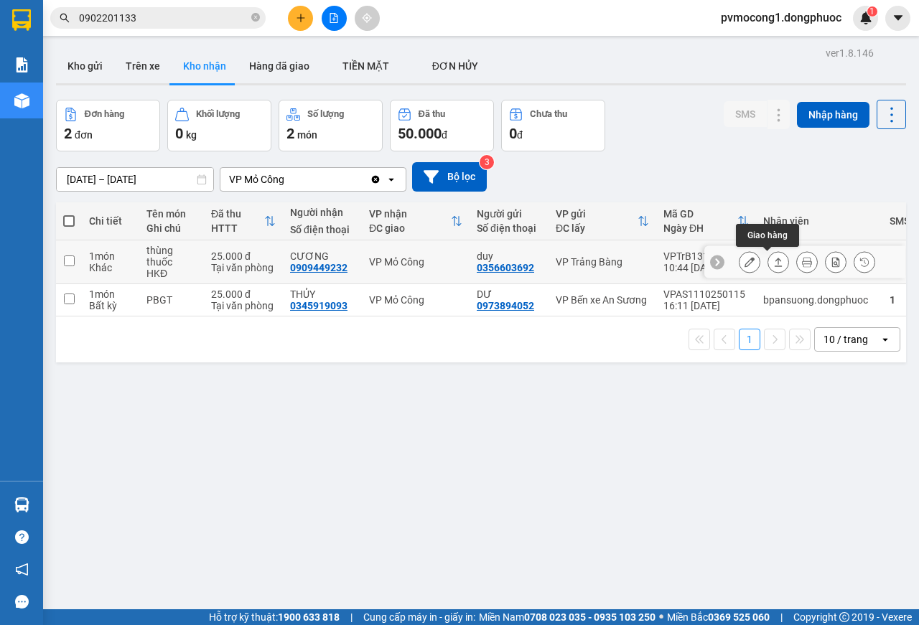
click at [773, 266] on icon at bounding box center [778, 262] width 10 height 10
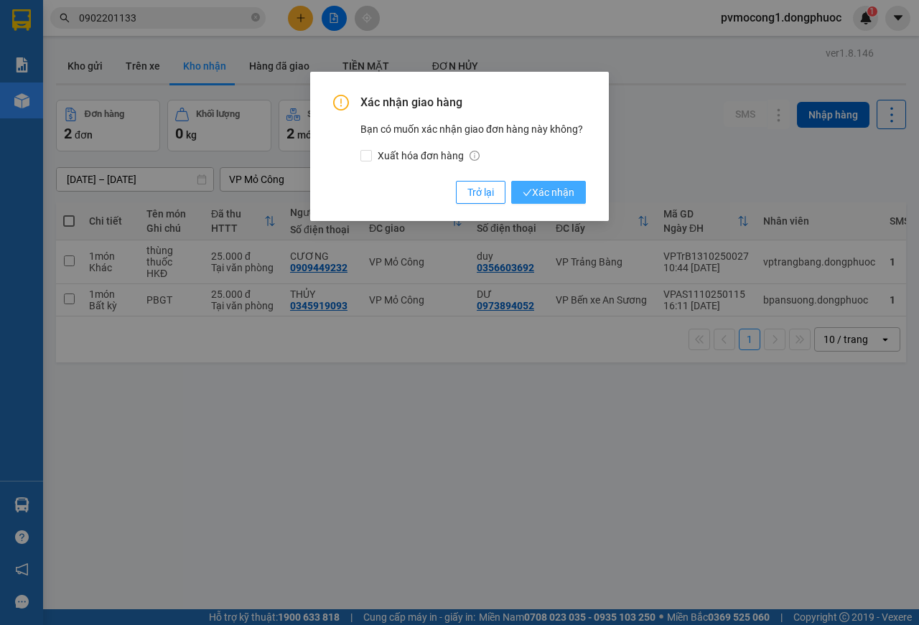
click at [550, 196] on span "Xác nhận" at bounding box center [548, 192] width 52 height 16
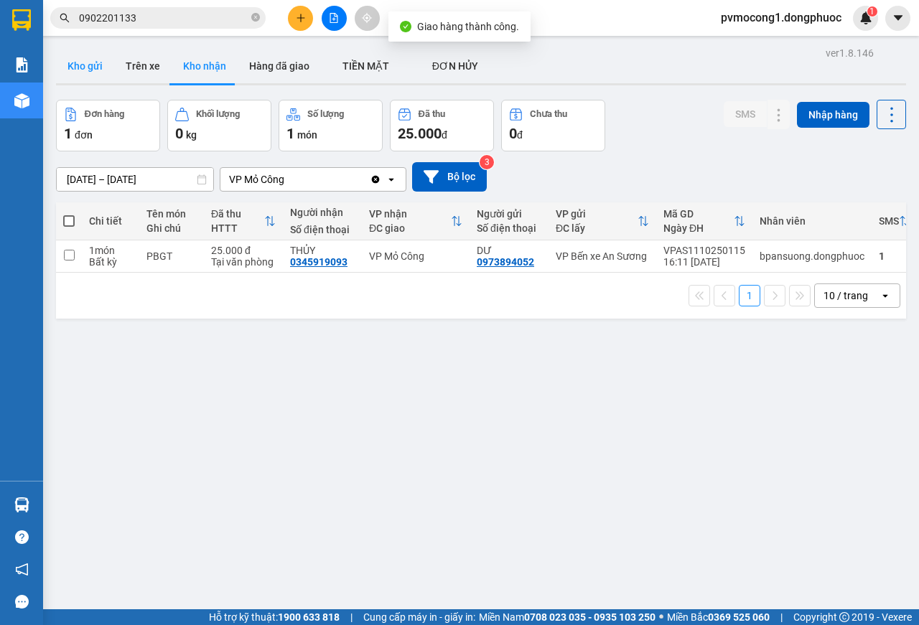
click at [79, 60] on button "Kho gửi" at bounding box center [85, 66] width 58 height 34
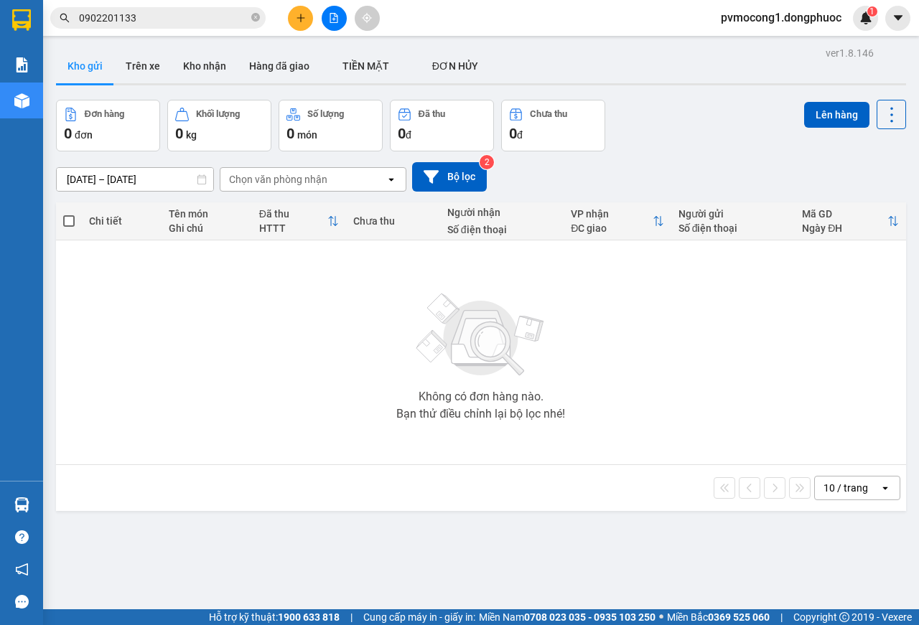
click at [144, 15] on input "0902201133" at bounding box center [163, 18] width 169 height 16
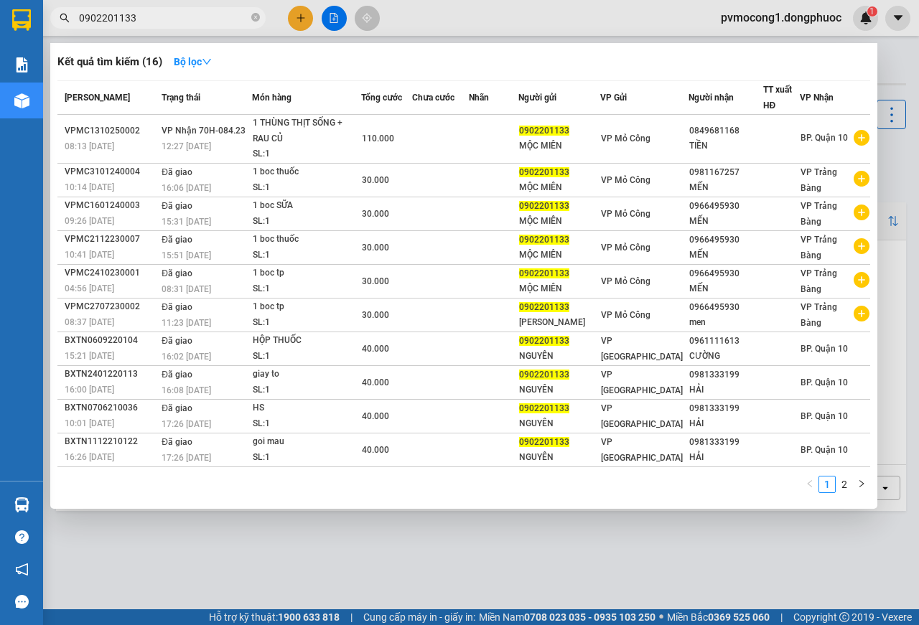
click at [223, 558] on div at bounding box center [459, 312] width 919 height 625
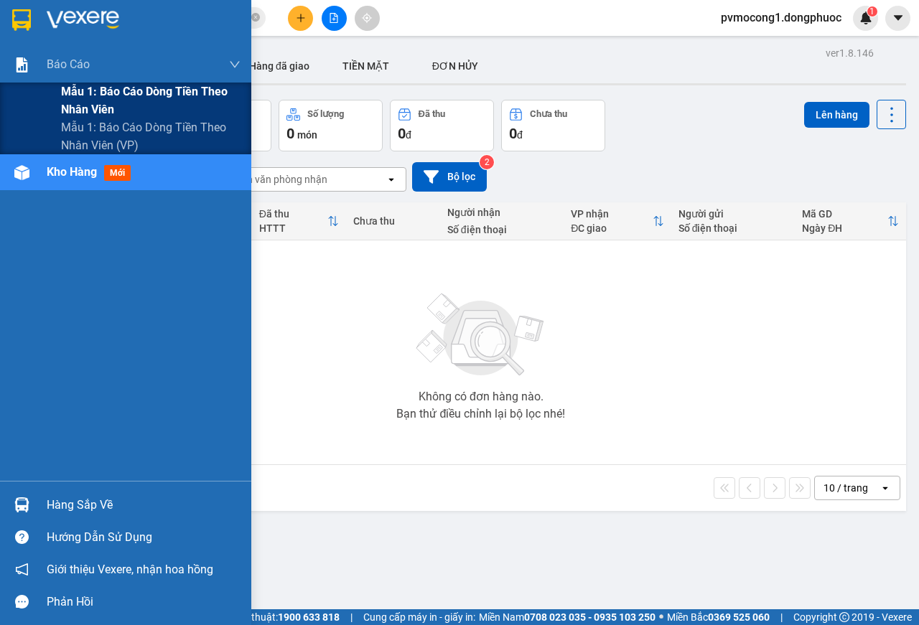
click at [148, 88] on span "Mẫu 1: Báo cáo dòng tiền theo nhân viên" at bounding box center [150, 101] width 179 height 36
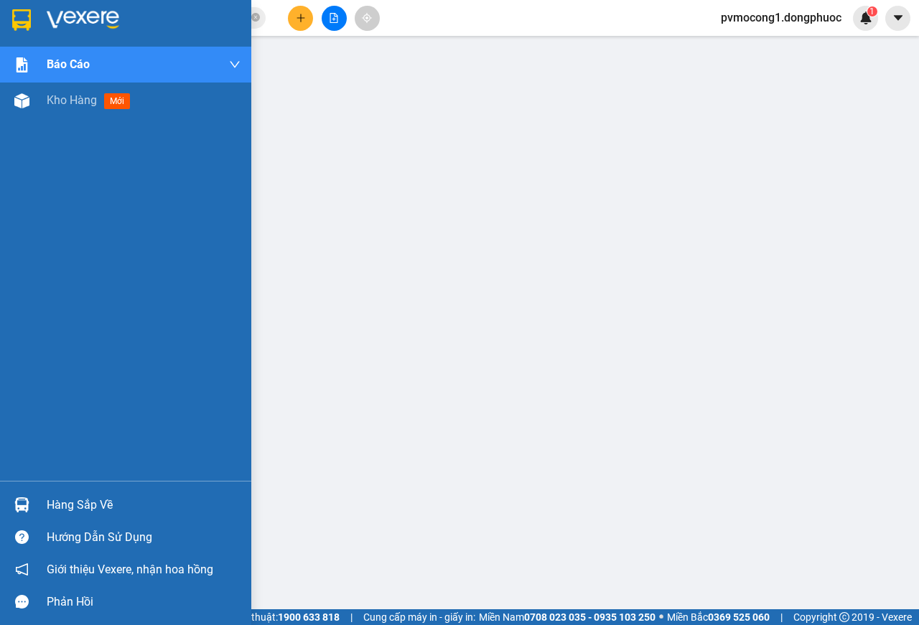
click at [13, 19] on img at bounding box center [21, 20] width 19 height 22
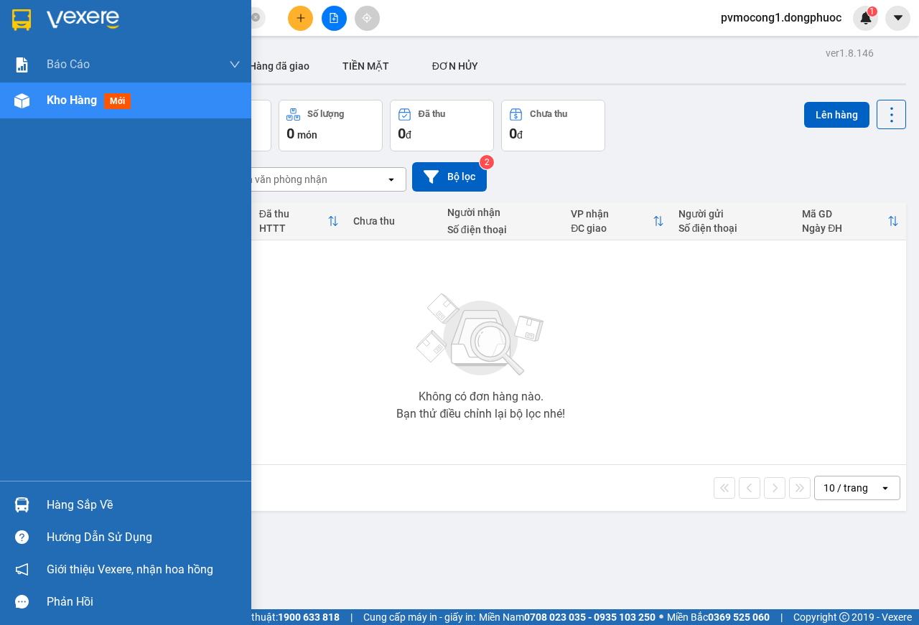
click at [72, 499] on div "Hàng sắp về" at bounding box center [144, 505] width 194 height 22
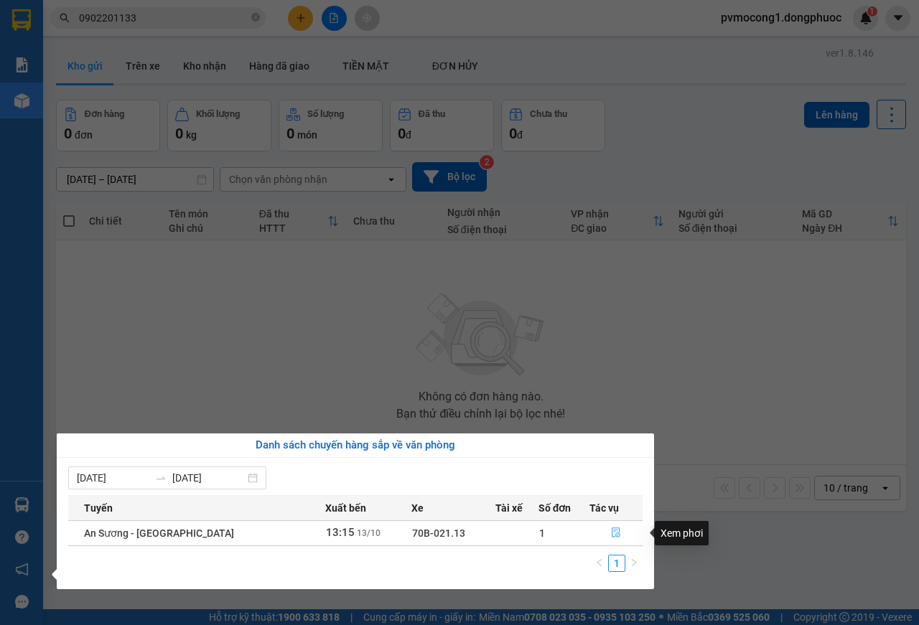
click at [614, 536] on icon "file-done" at bounding box center [615, 533] width 9 height 10
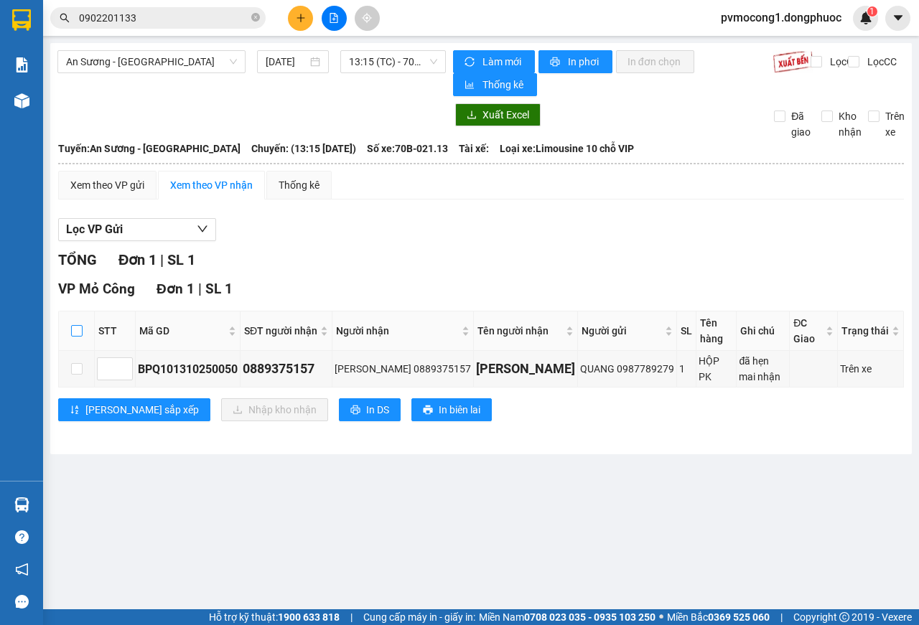
click at [79, 332] on input "checkbox" at bounding box center [76, 330] width 11 height 11
checkbox input "true"
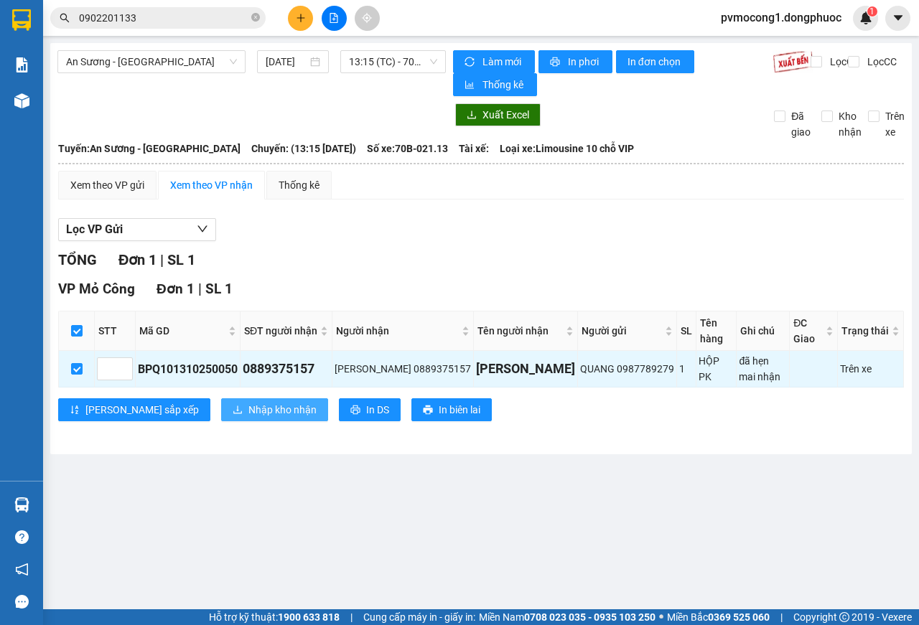
click at [248, 417] on span "Nhập kho nhận" at bounding box center [282, 410] width 68 height 16
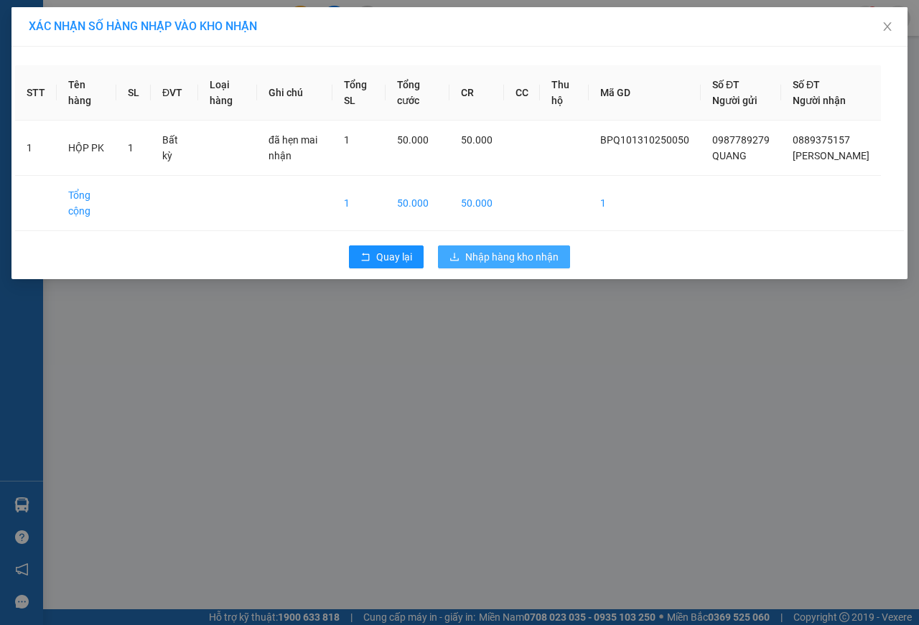
click at [512, 265] on span "Nhập hàng kho nhận" at bounding box center [511, 257] width 93 height 16
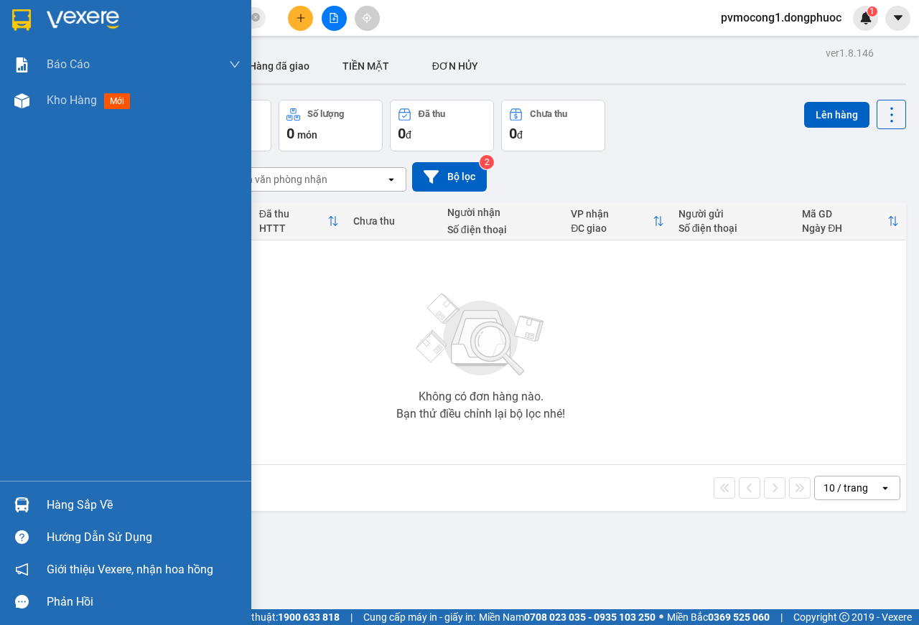
click at [79, 500] on div "Hàng sắp về" at bounding box center [144, 505] width 194 height 22
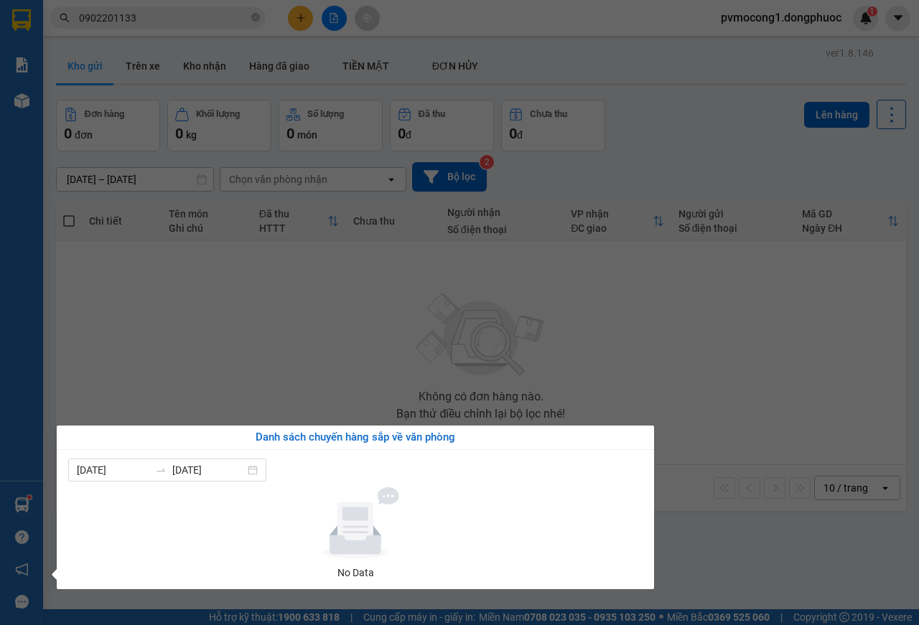
click at [497, 352] on section "Kết quả tìm kiếm ( 16 ) Bộ lọc Mã ĐH Trạng thái Món hàng Tổng cước Chưa cước Nh…" at bounding box center [459, 312] width 919 height 625
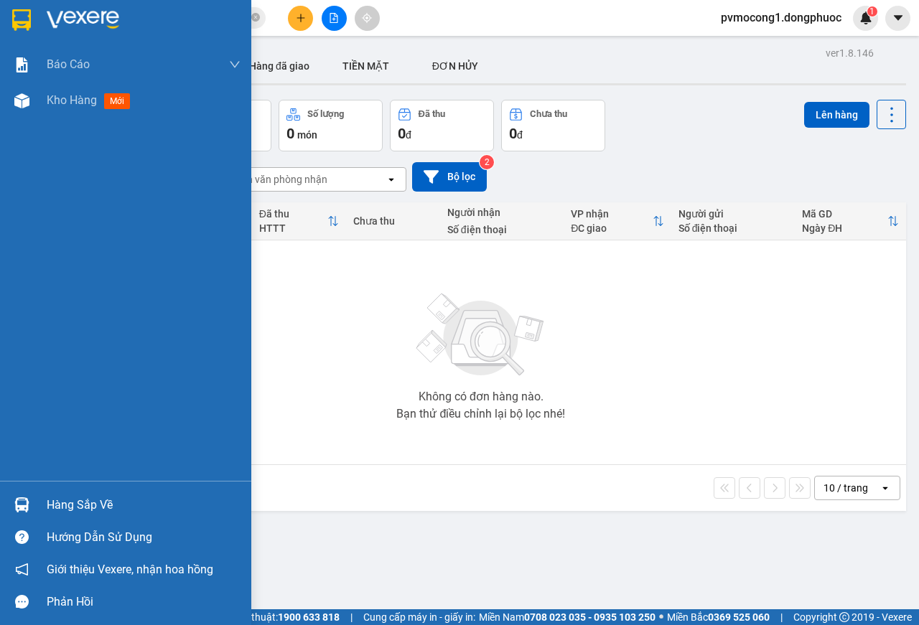
click at [66, 512] on div "Hàng sắp về" at bounding box center [144, 505] width 194 height 22
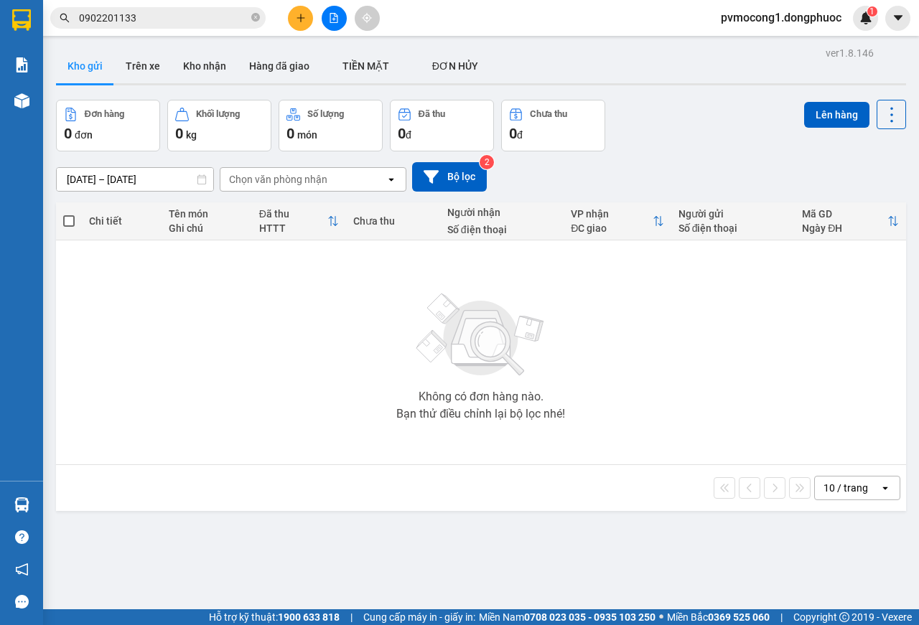
click at [191, 339] on section "Kết quả tìm kiếm ( 16 ) Bộ lọc Mã ĐH Trạng thái Món hàng Tổng cước Chưa cước Nh…" at bounding box center [459, 312] width 919 height 625
click at [213, 63] on button "Kho nhận" at bounding box center [205, 66] width 66 height 34
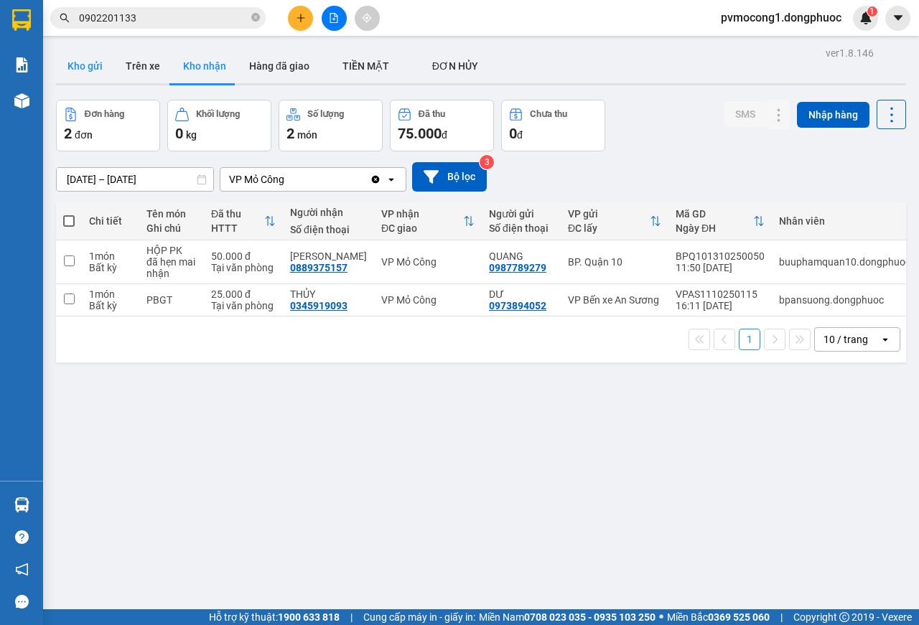
click at [88, 59] on button "Kho gửi" at bounding box center [85, 66] width 58 height 34
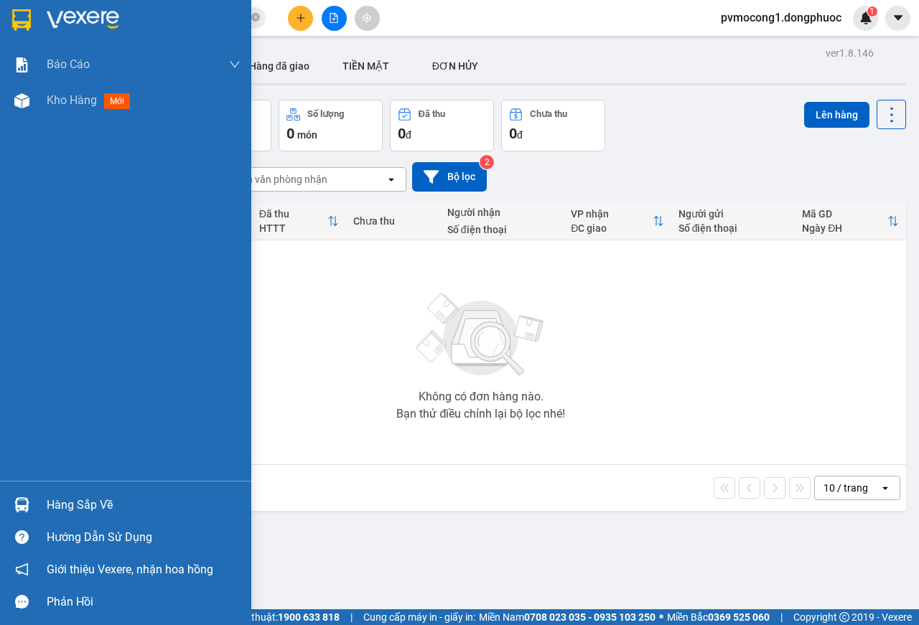
click at [67, 499] on div "Hàng sắp về" at bounding box center [144, 505] width 194 height 22
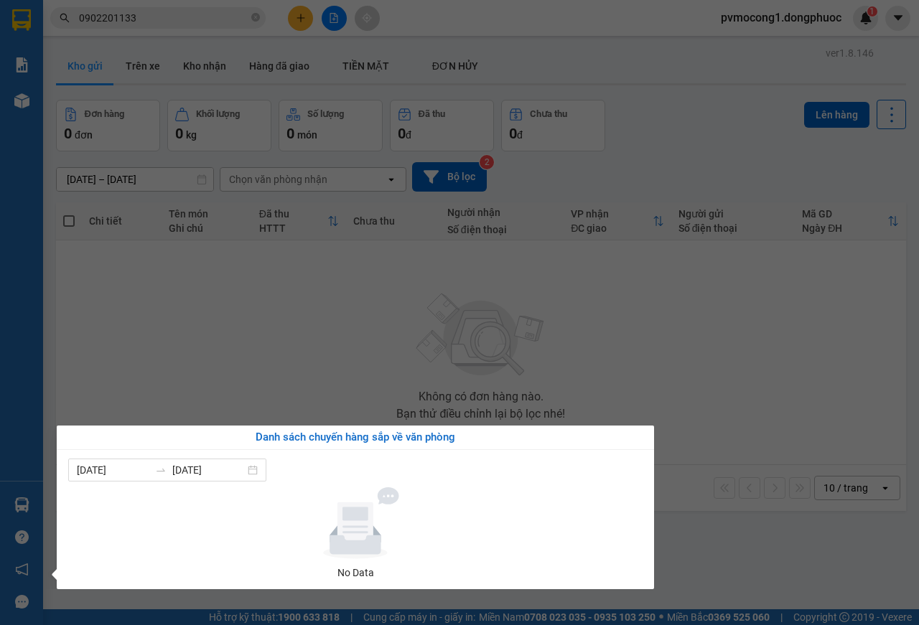
click at [214, 316] on section "Kết quả tìm kiếm ( 16 ) Bộ lọc Mã ĐH Trạng thái Món hàng Tổng cước Chưa cước Nh…" at bounding box center [459, 312] width 919 height 625
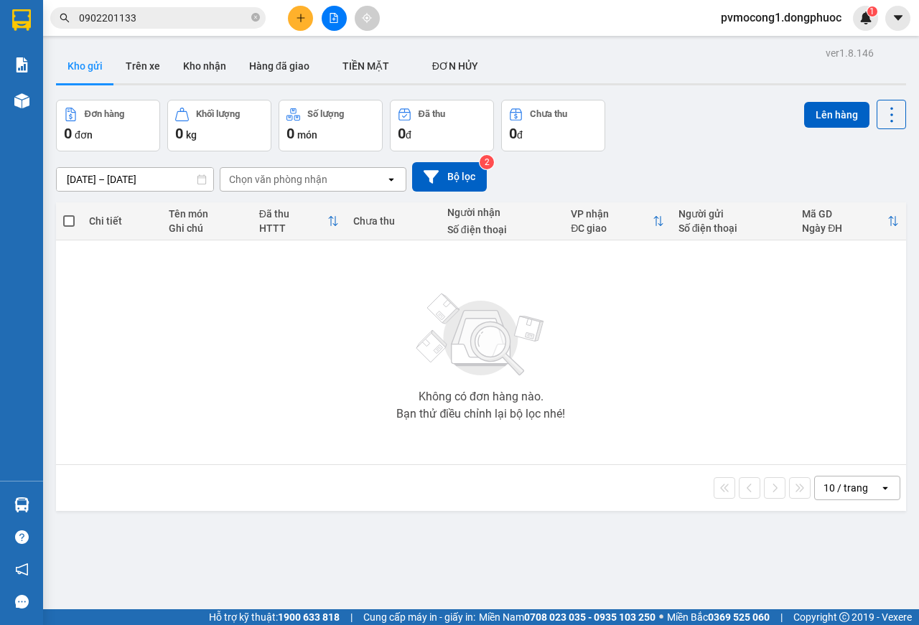
drag, startPoint x: 356, startPoint y: 357, endPoint x: 305, endPoint y: 341, distance: 53.3
click at [356, 356] on div "Không có đơn hàng nào. Bạn thử điều chỉnh lại bộ lọc nhé!" at bounding box center [480, 352] width 835 height 215
click at [389, 396] on div "Không có đơn hàng nào. Bạn thử điều chỉnh lại bộ lọc nhé!" at bounding box center [480, 352] width 835 height 215
click at [201, 67] on button "Kho nhận" at bounding box center [205, 66] width 67 height 34
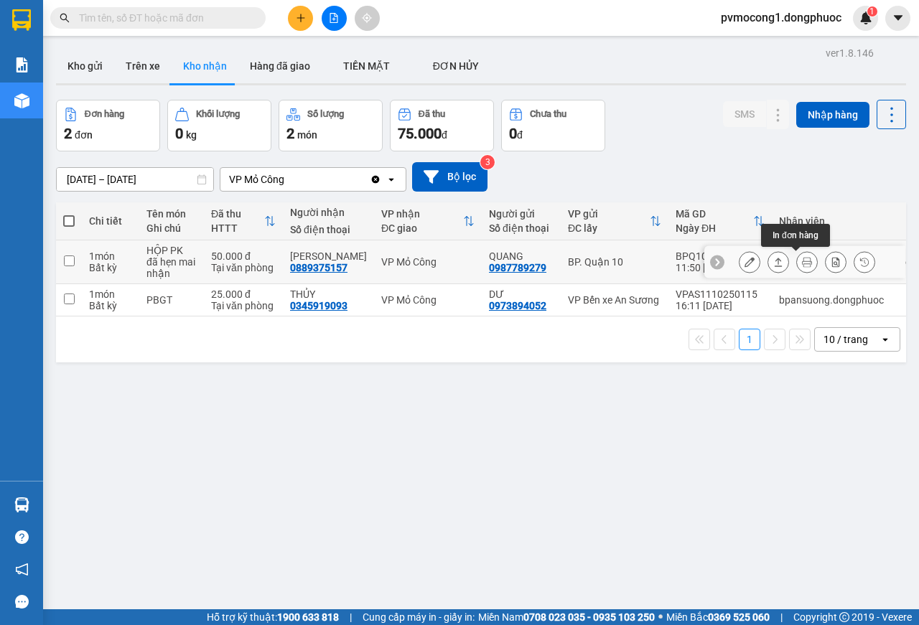
click at [802, 266] on icon at bounding box center [807, 262] width 10 height 10
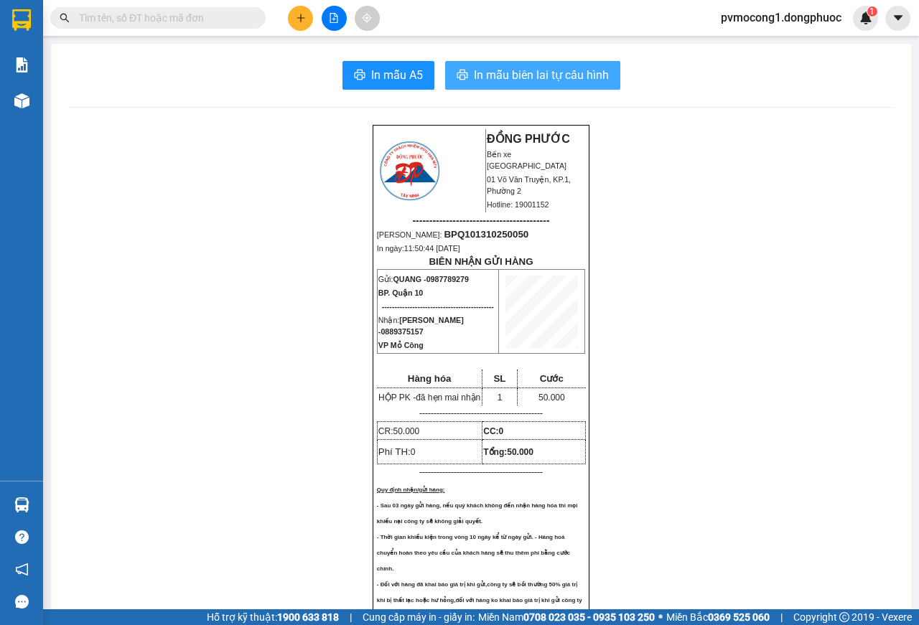
click at [523, 77] on span "In mẫu biên lai tự cấu hình" at bounding box center [541, 75] width 135 height 18
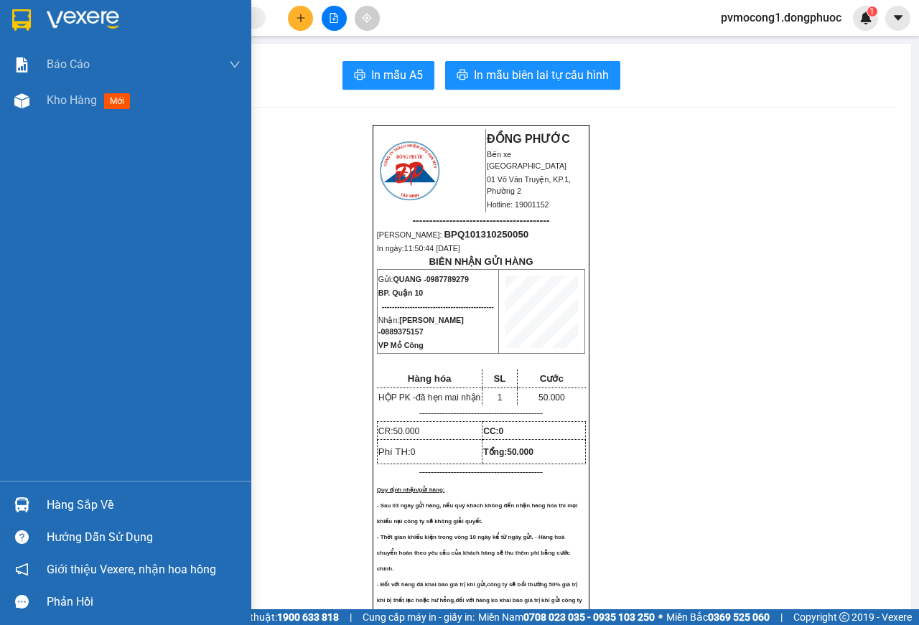
click at [22, 16] on img at bounding box center [21, 20] width 19 height 22
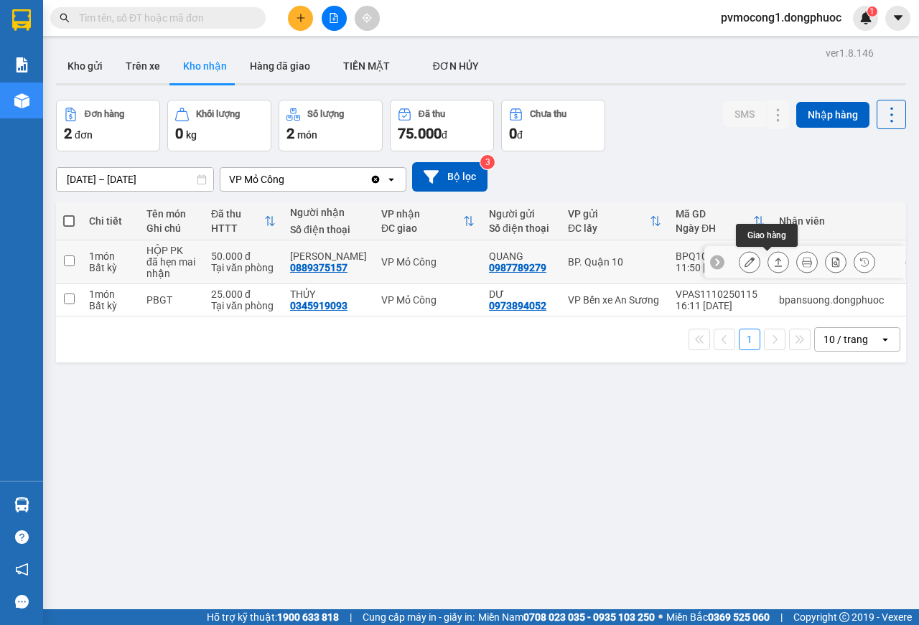
click at [773, 266] on icon at bounding box center [778, 262] width 10 height 10
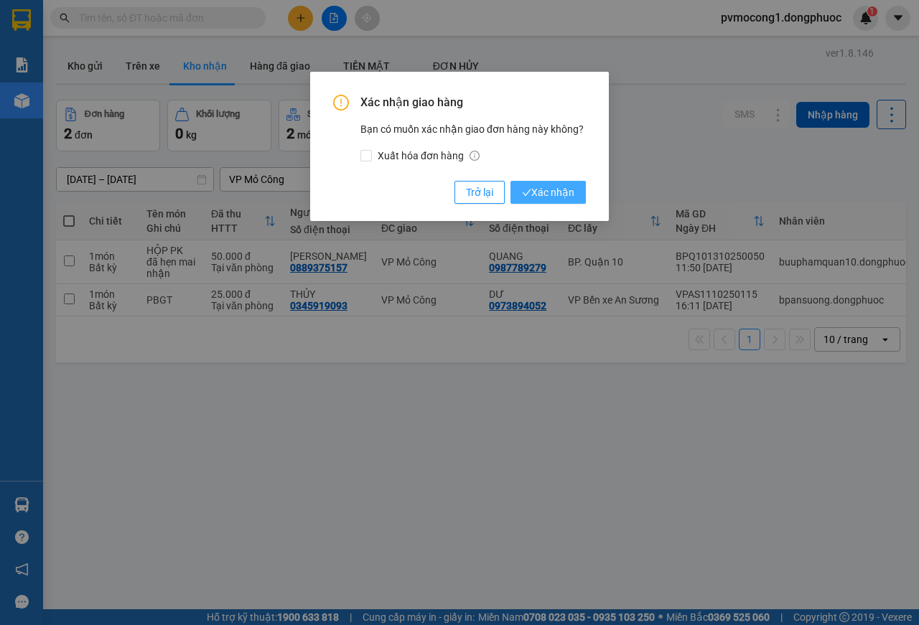
click at [545, 196] on span "Xác nhận" at bounding box center [548, 192] width 52 height 16
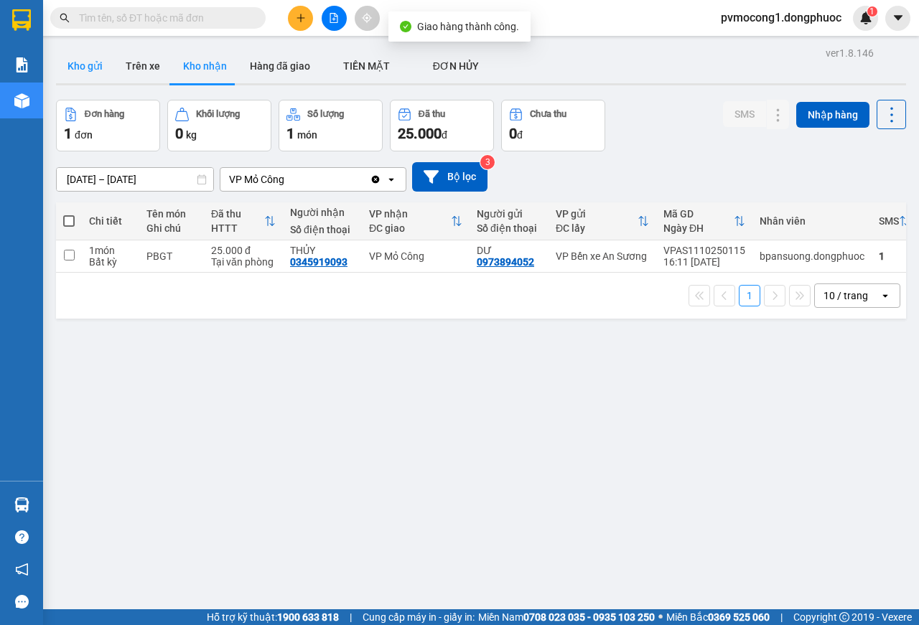
click at [73, 62] on button "Kho gửi" at bounding box center [85, 66] width 58 height 34
